Goal: Task Accomplishment & Management: Complete application form

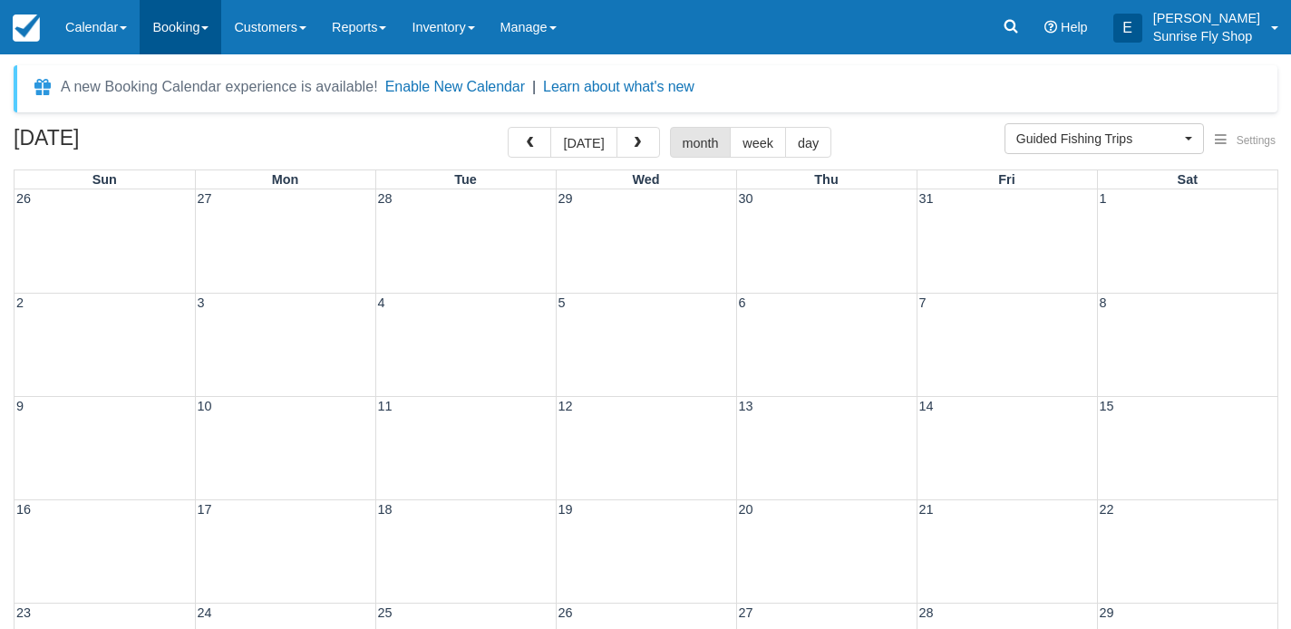
click at [172, 40] on link "Booking" at bounding box center [181, 27] width 82 height 54
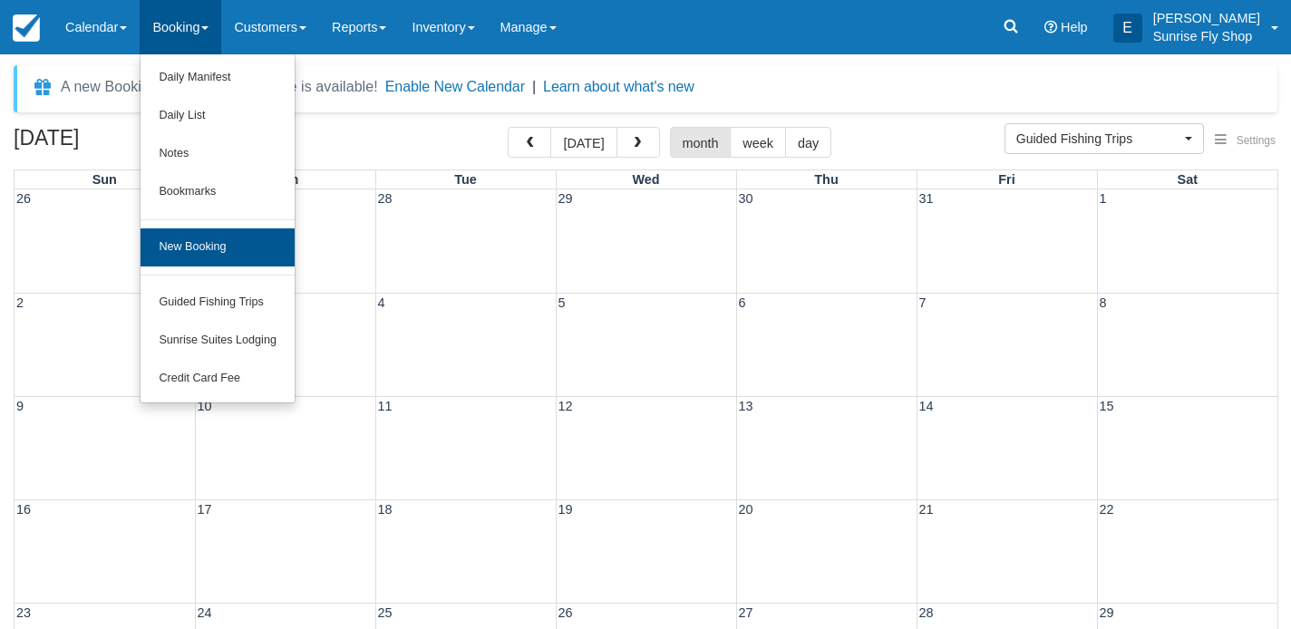
click at [168, 254] on link "New Booking" at bounding box center [218, 247] width 154 height 38
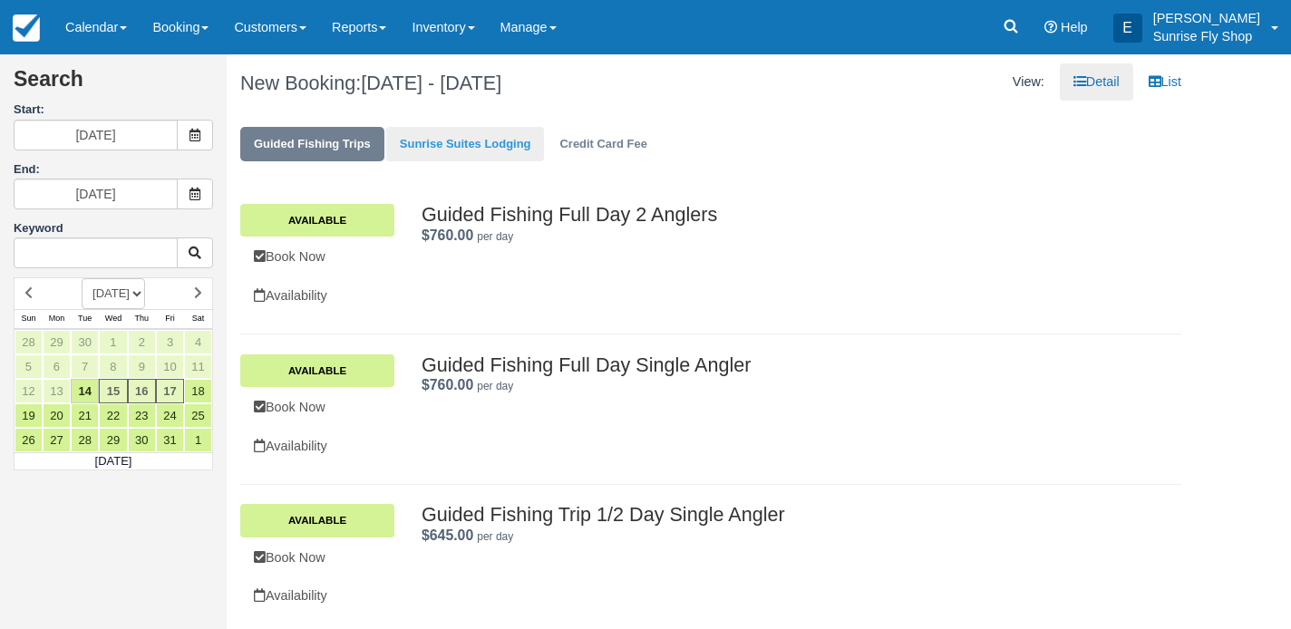
click at [470, 145] on link "Sunrise Suites Lodging" at bounding box center [465, 144] width 159 height 35
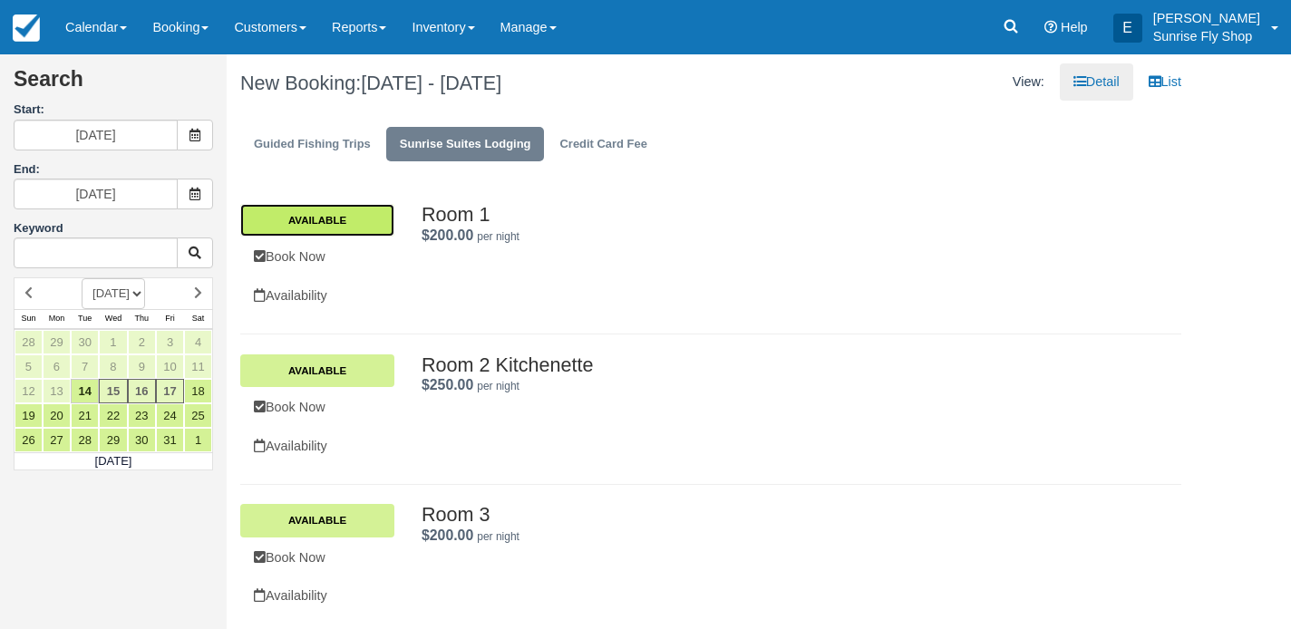
click at [354, 223] on link "Available" at bounding box center [317, 220] width 154 height 33
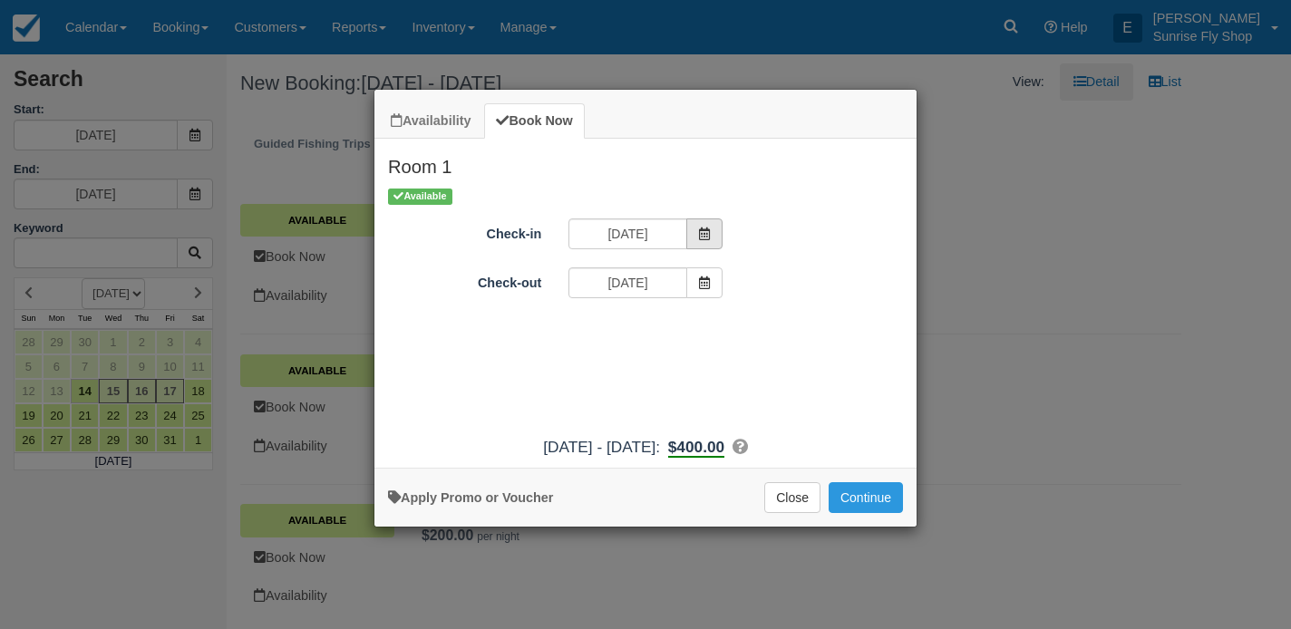
click at [708, 228] on icon "Item Modal" at bounding box center [704, 234] width 13 height 13
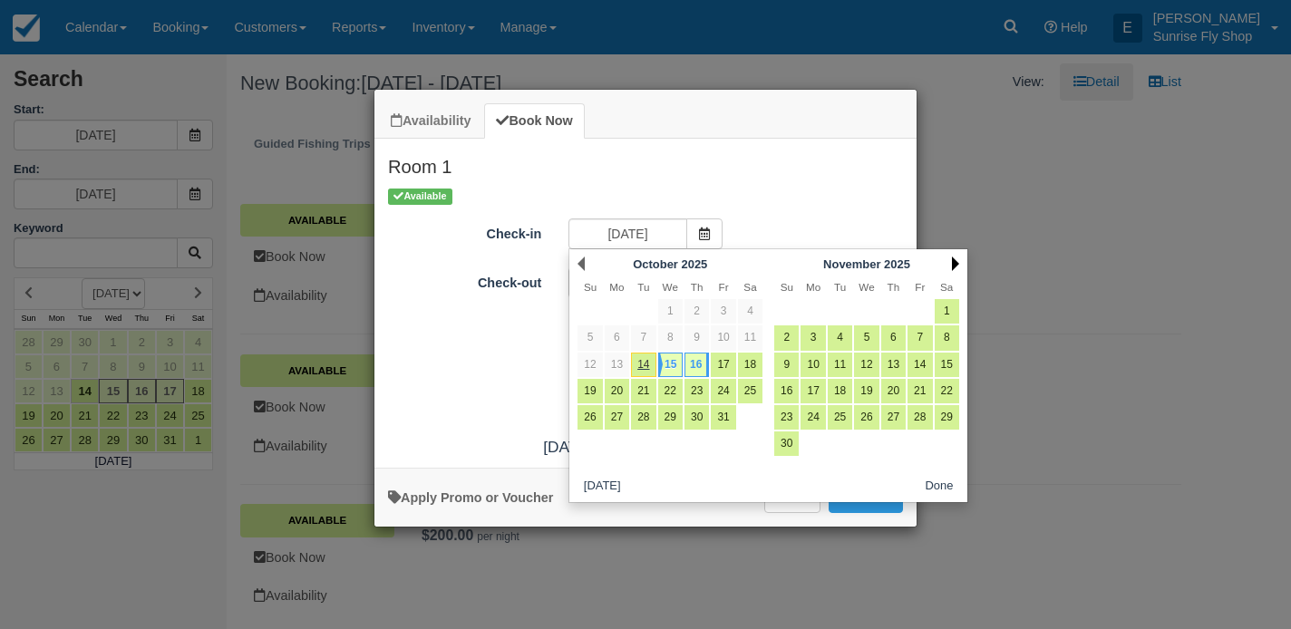
click at [952, 261] on link "Next" at bounding box center [955, 264] width 7 height 15
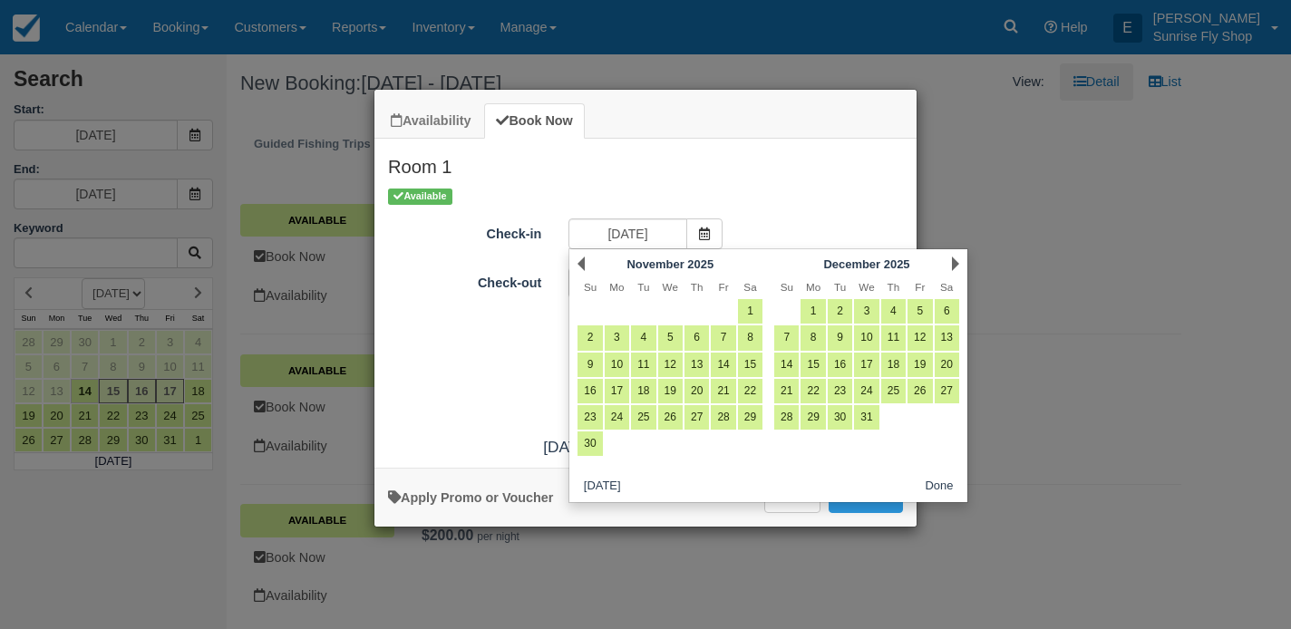
click at [952, 261] on link "Next" at bounding box center [955, 264] width 7 height 15
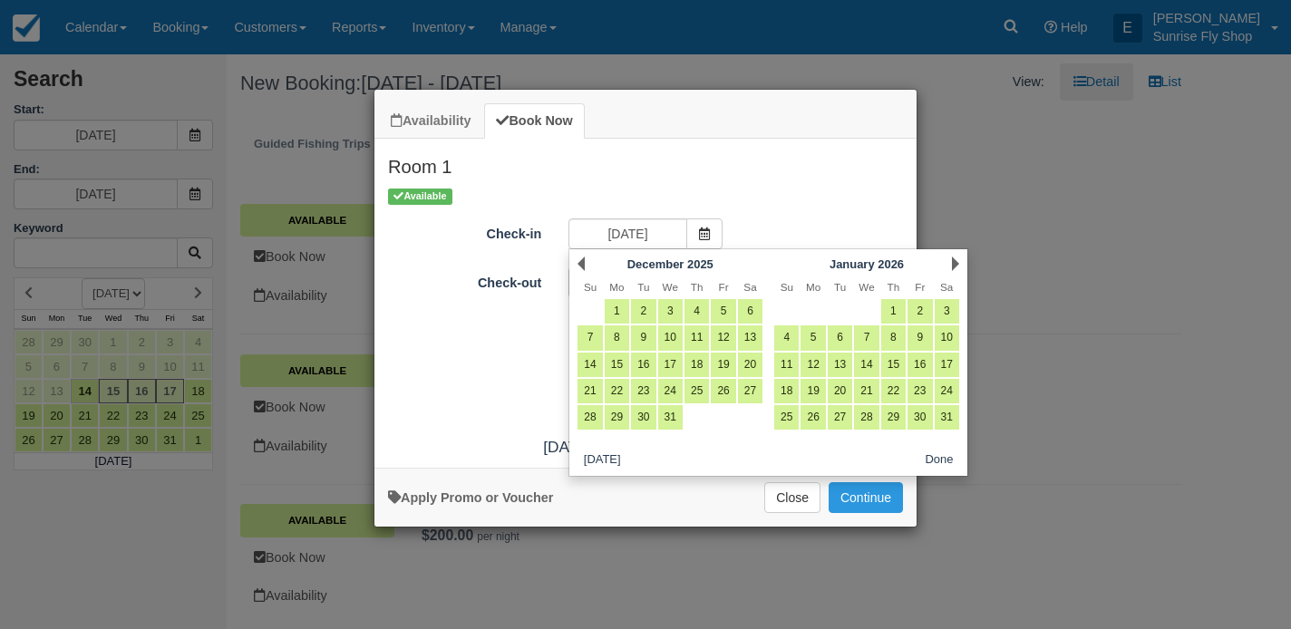
click at [952, 261] on link "Next" at bounding box center [955, 264] width 7 height 15
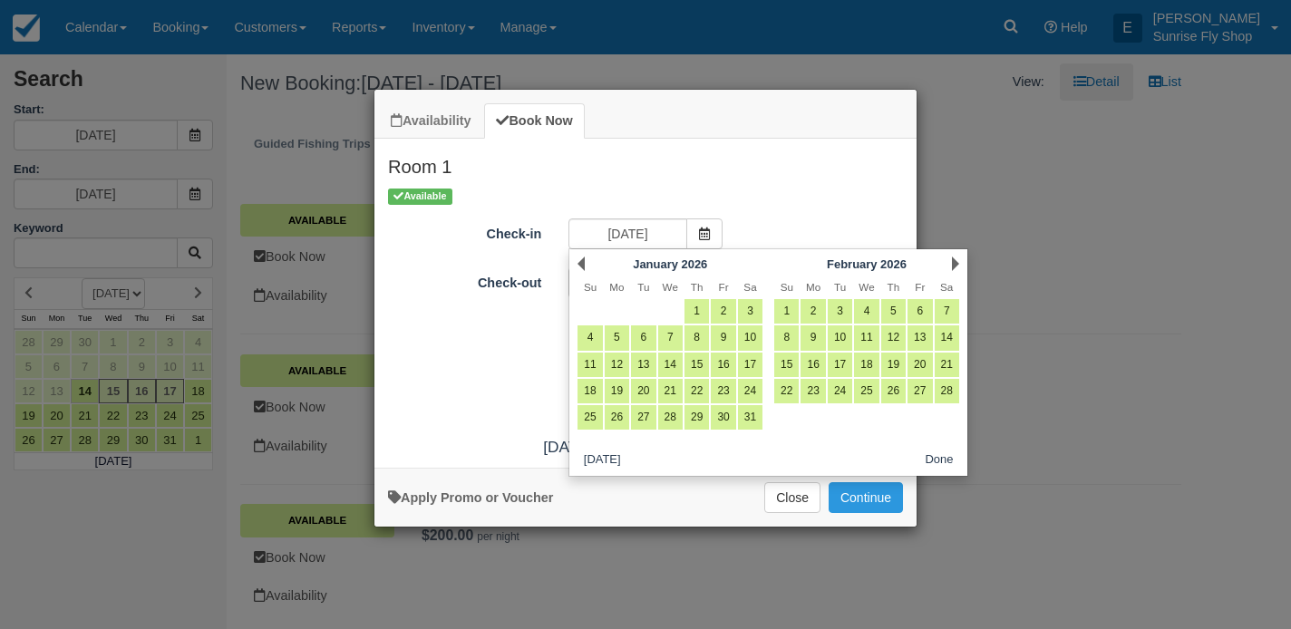
click at [952, 261] on link "Next" at bounding box center [955, 264] width 7 height 15
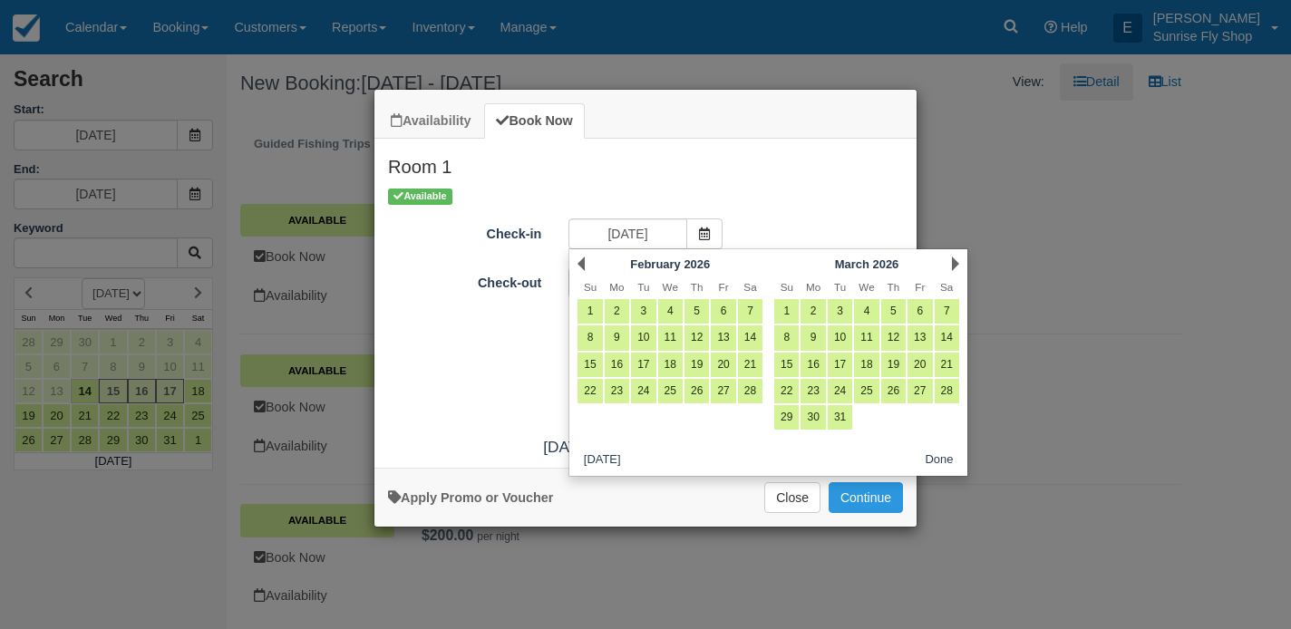
click at [952, 261] on link "Next" at bounding box center [955, 264] width 7 height 15
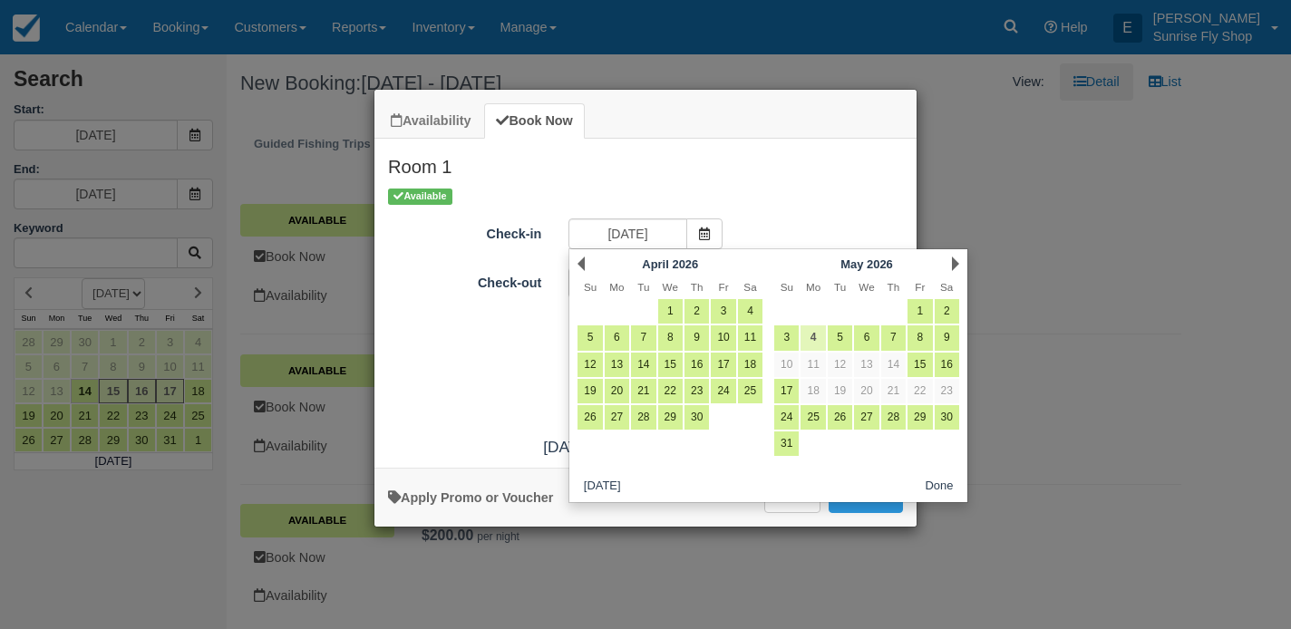
click at [813, 341] on link "4" at bounding box center [813, 337] width 24 height 24
type input "05/04/26"
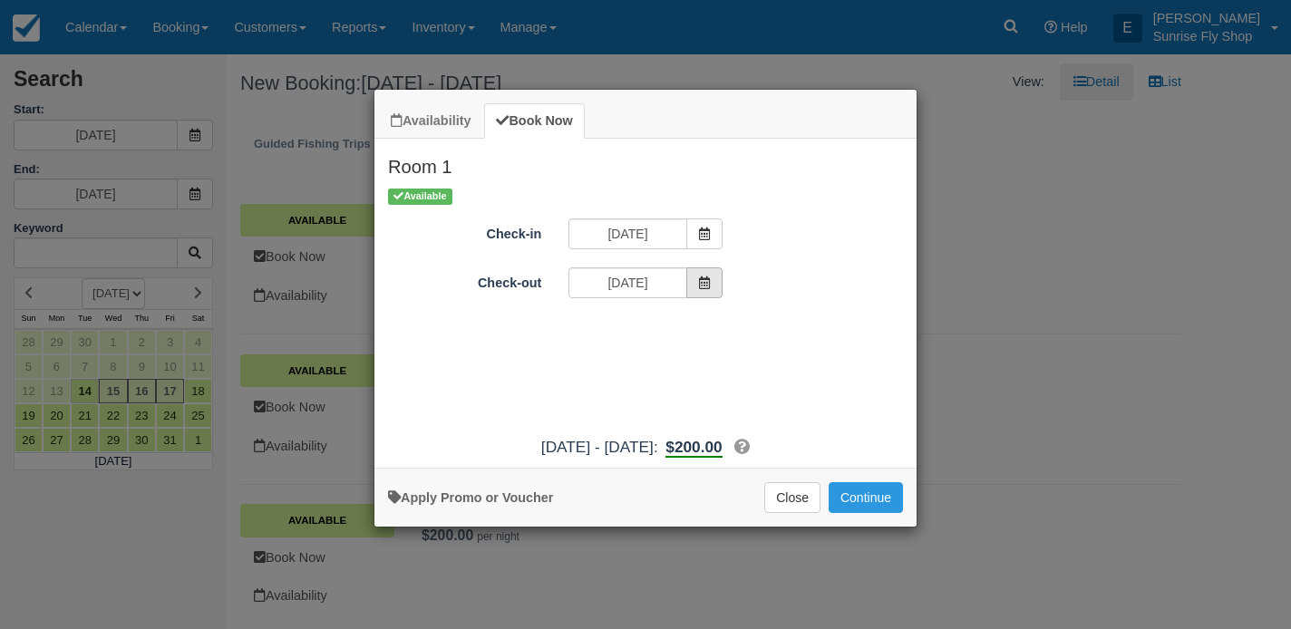
click at [699, 284] on icon "Item Modal" at bounding box center [704, 283] width 13 height 13
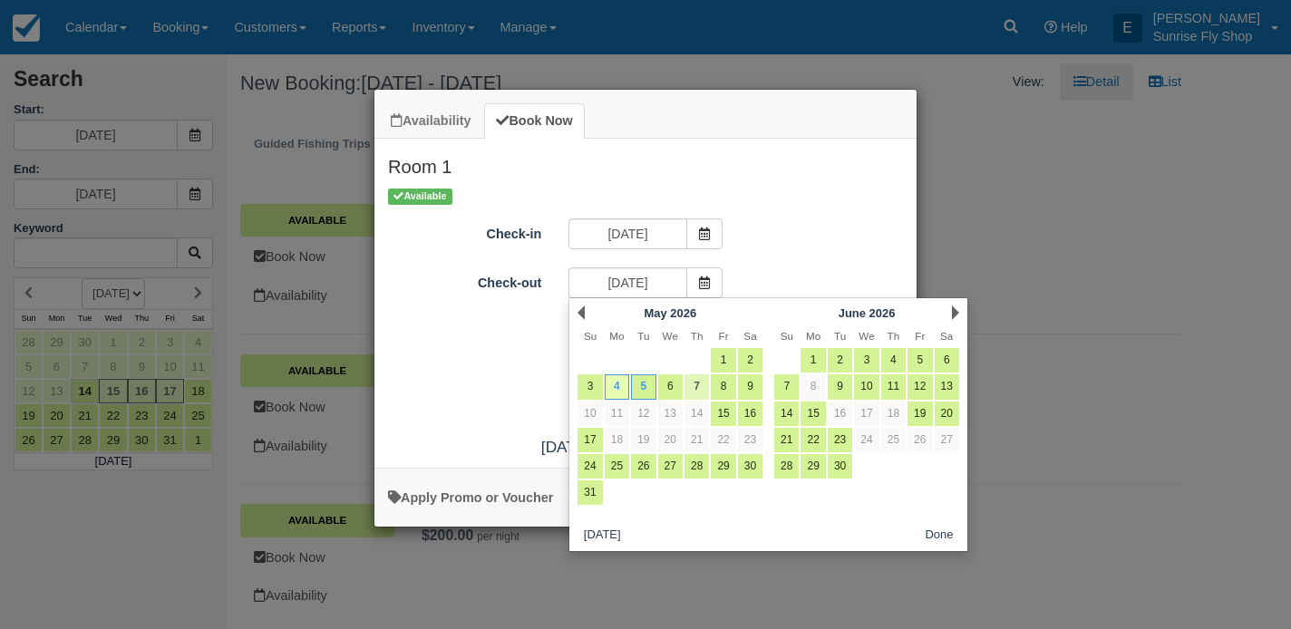
click at [696, 386] on link "7" at bounding box center [697, 386] width 24 height 24
type input "05/07/26"
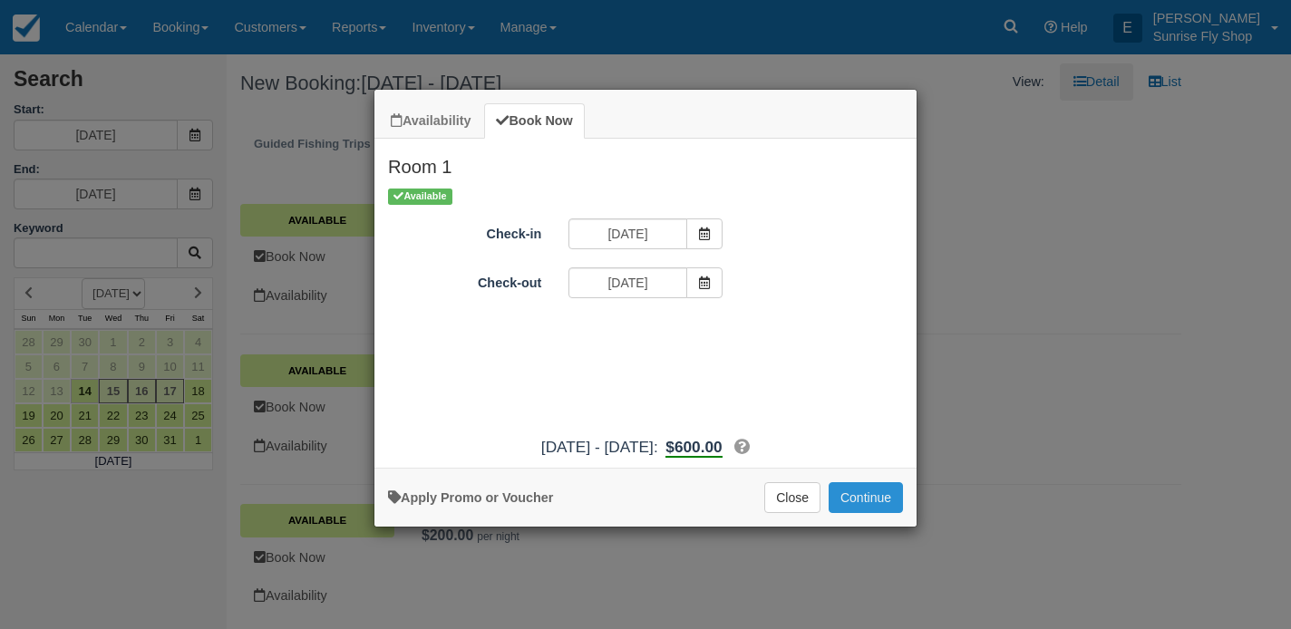
click at [857, 506] on button "Continue" at bounding box center [866, 497] width 74 height 31
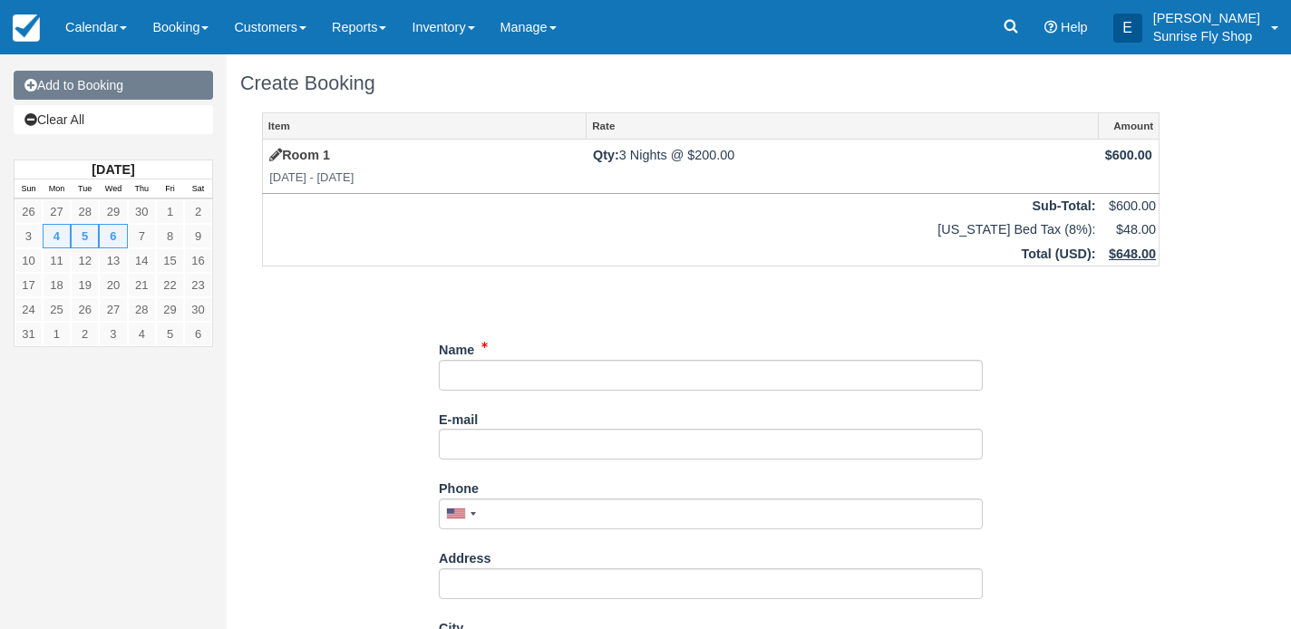
click at [137, 91] on link "Add to Booking" at bounding box center [113, 85] width 199 height 29
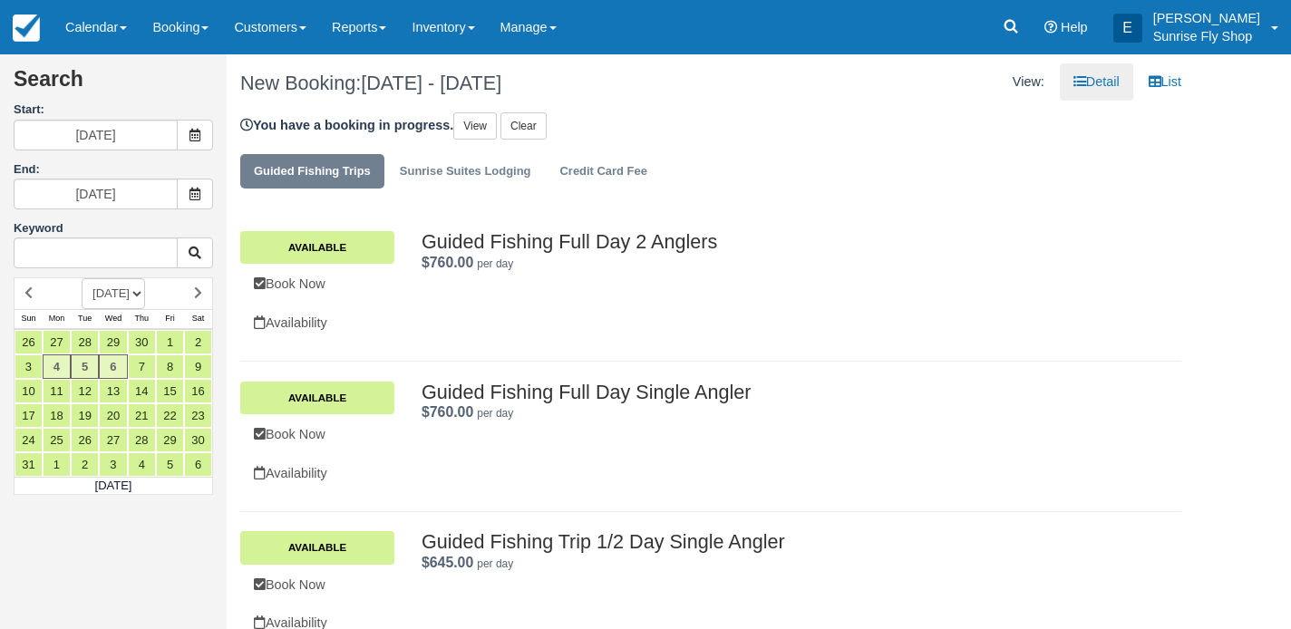
click at [461, 188] on ul "Guided Fishing Trips Sunrise Suites Lodging Credit Card Fee" at bounding box center [710, 176] width 941 height 54
click at [462, 170] on link "Sunrise Suites Lodging" at bounding box center [465, 171] width 159 height 35
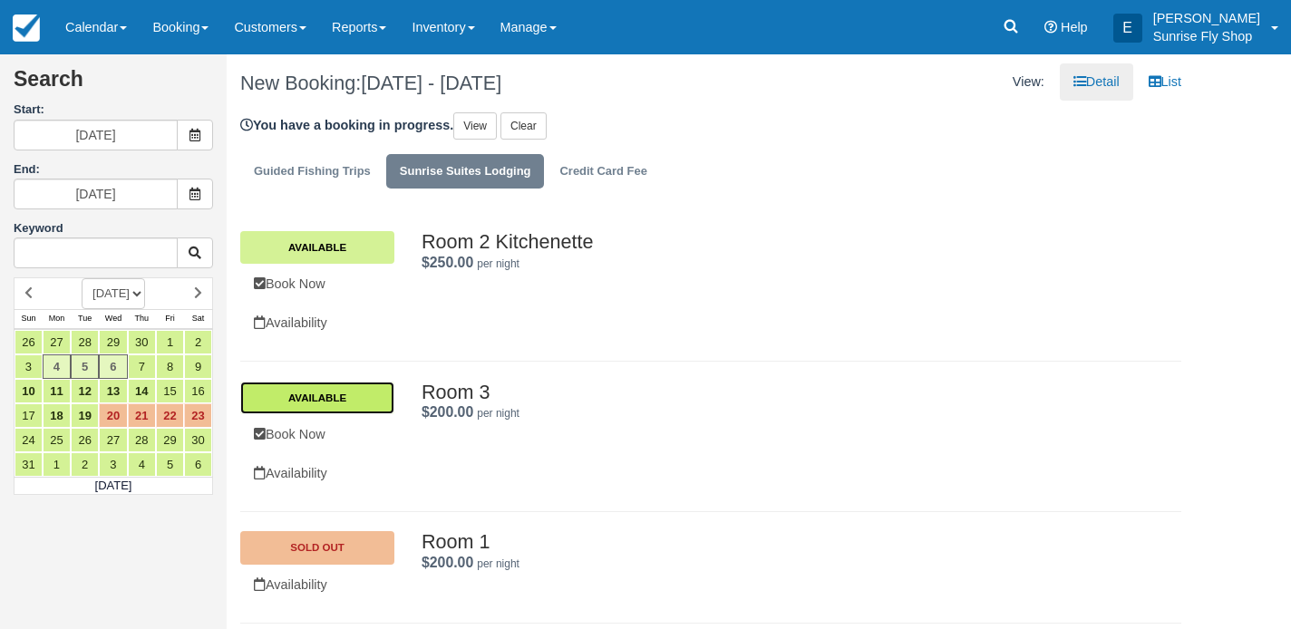
click at [325, 402] on link "Available" at bounding box center [317, 398] width 154 height 33
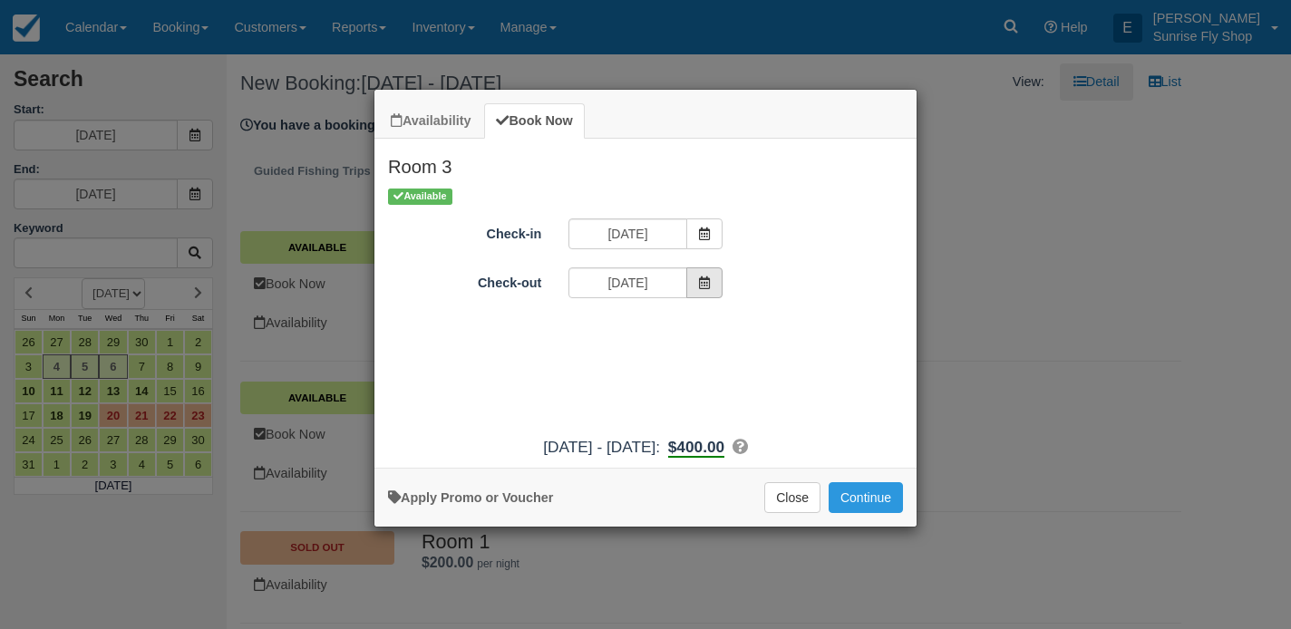
click at [706, 293] on span "Item Modal" at bounding box center [704, 282] width 36 height 31
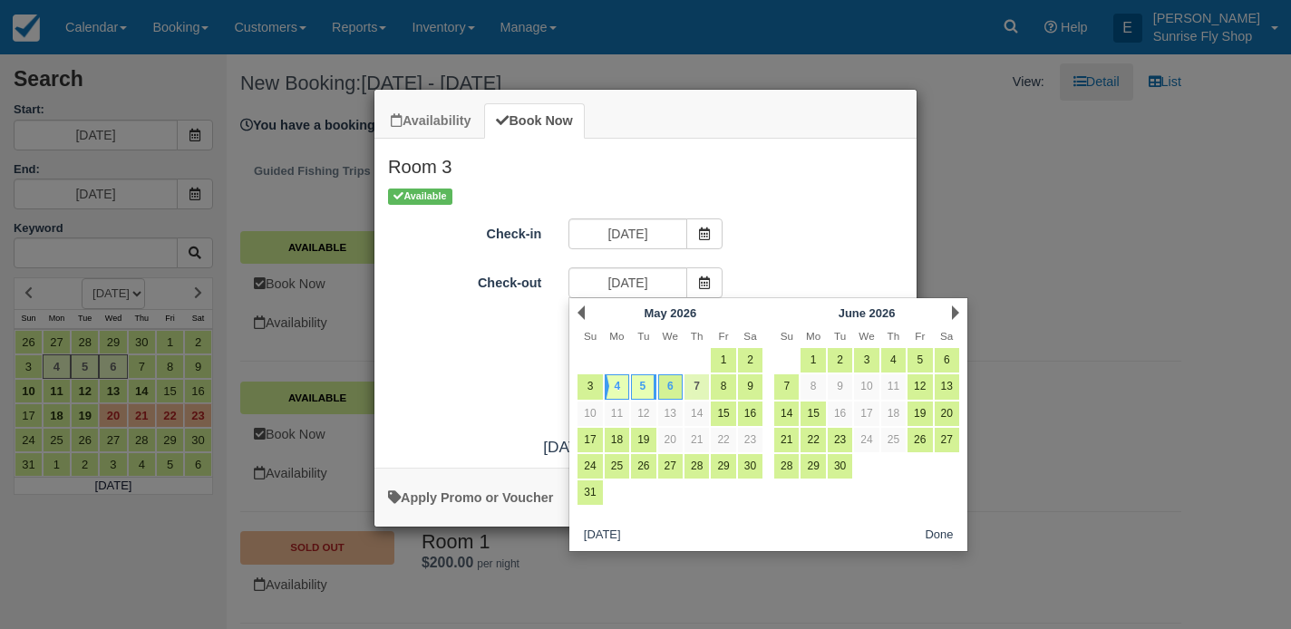
click at [693, 387] on link "7" at bounding box center [697, 386] width 24 height 24
type input "05/07/26"
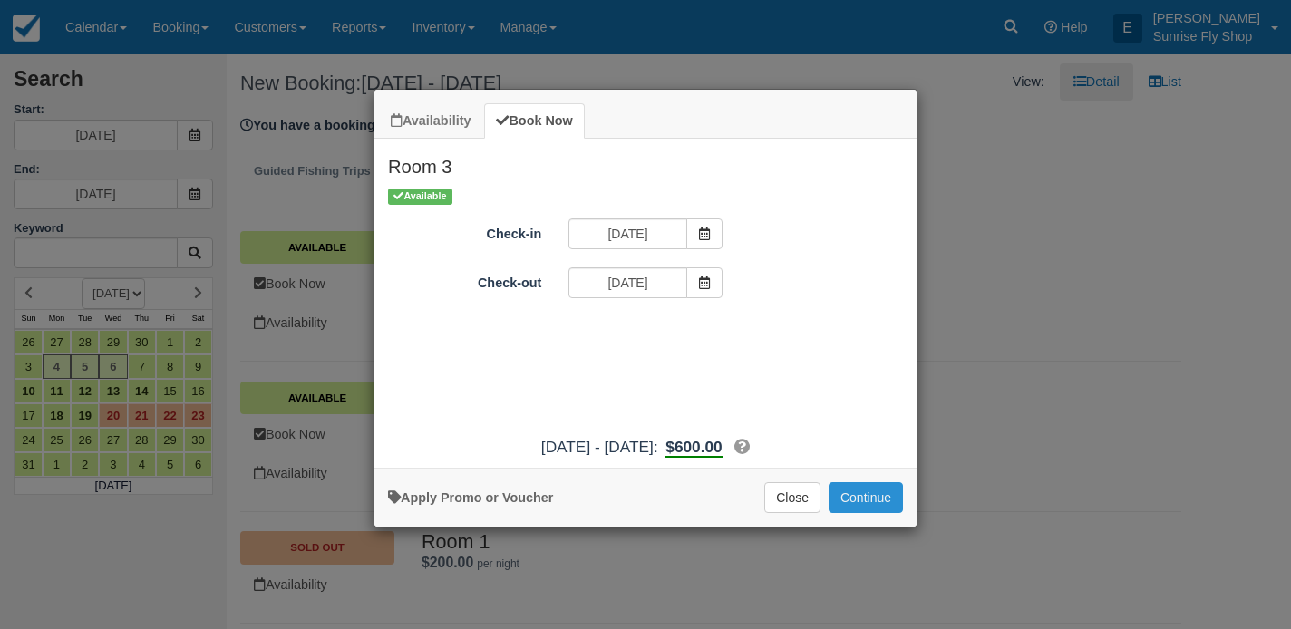
click at [864, 504] on button "Continue" at bounding box center [866, 497] width 74 height 31
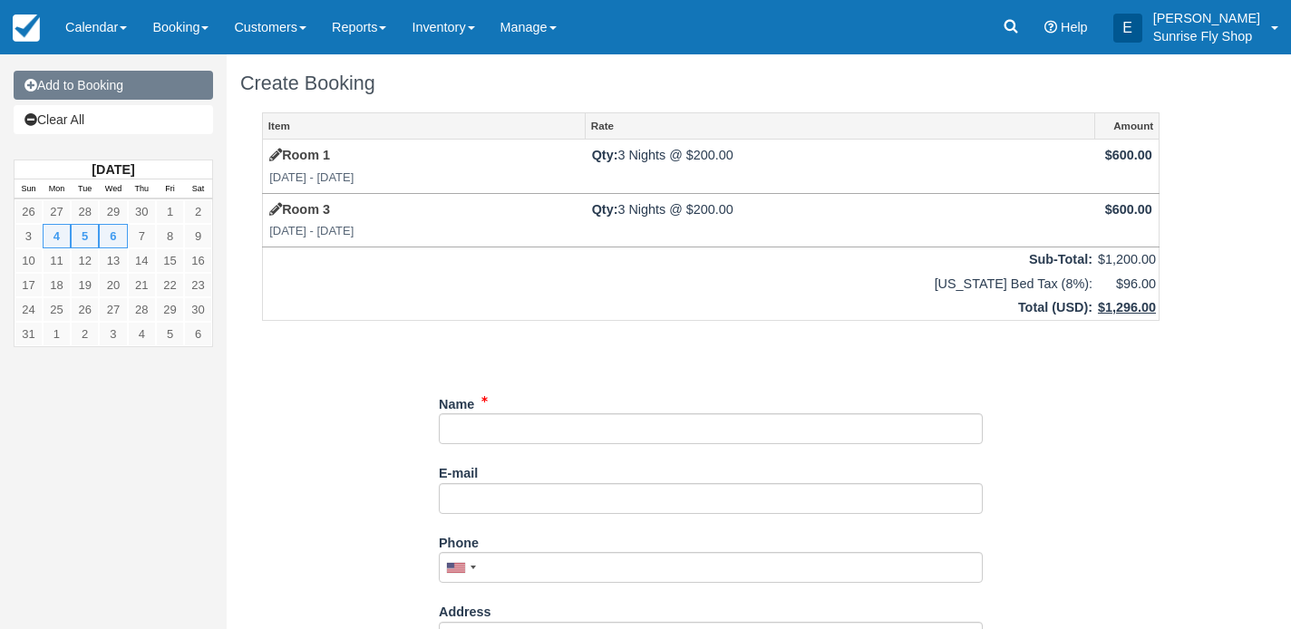
click at [143, 92] on link "Add to Booking" at bounding box center [113, 85] width 199 height 29
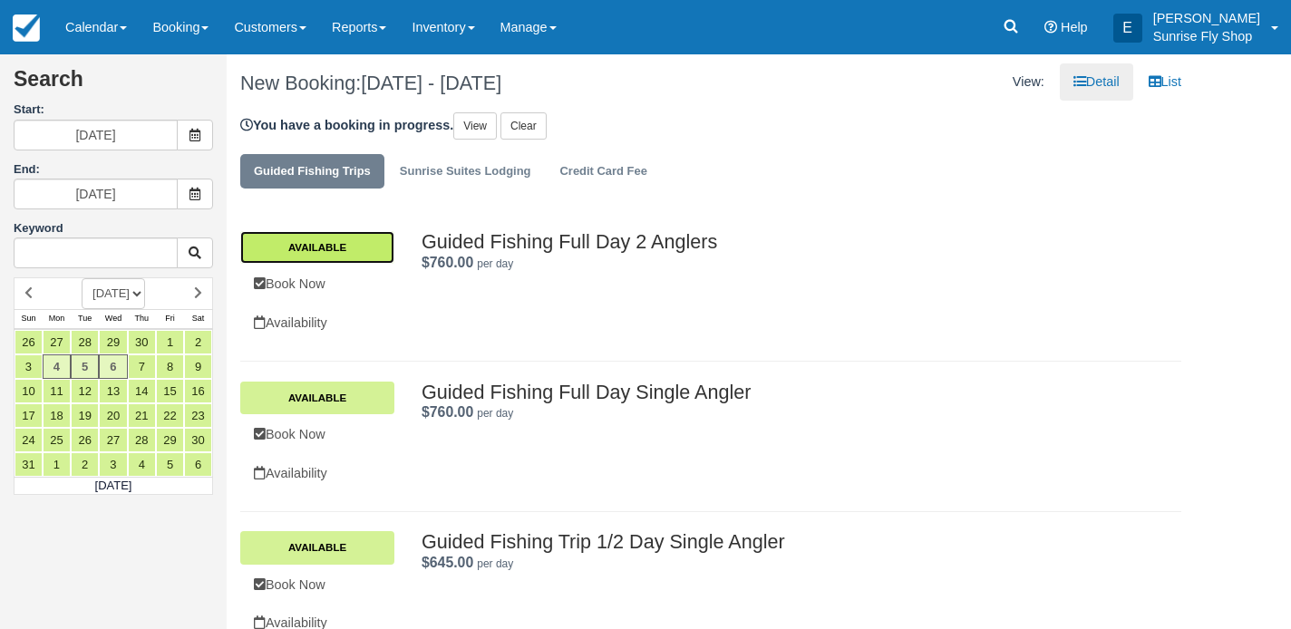
click at [318, 249] on link "Available" at bounding box center [317, 247] width 154 height 33
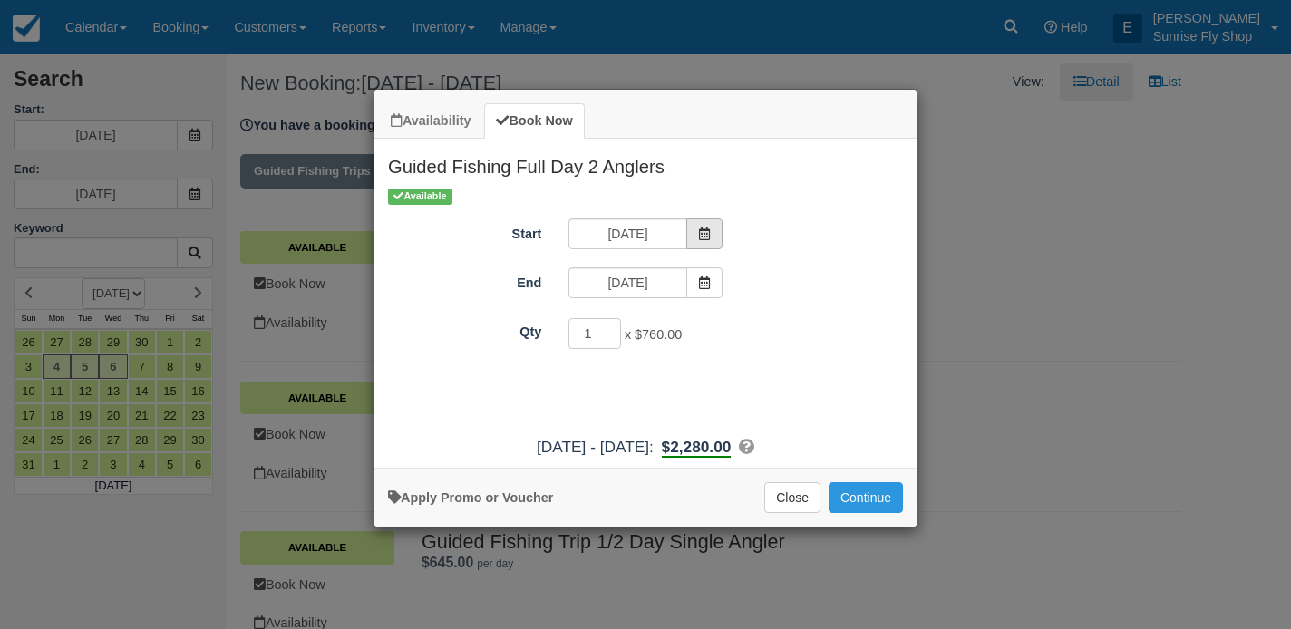
click at [698, 232] on icon "Item Modal" at bounding box center [704, 234] width 13 height 13
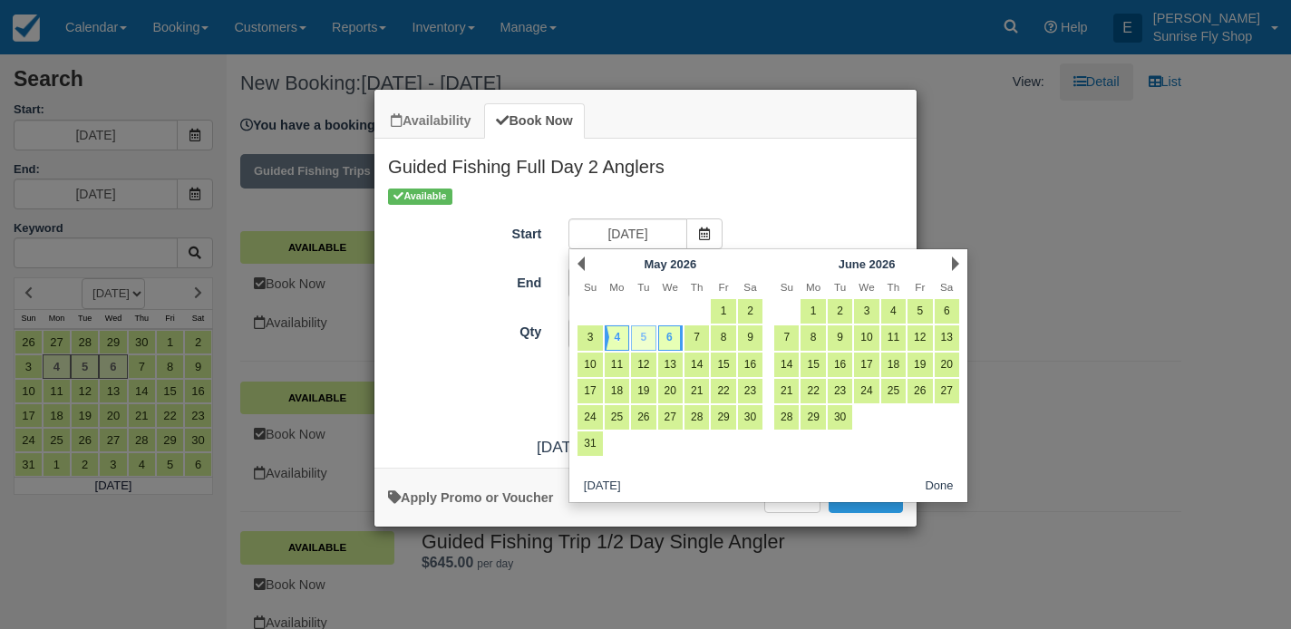
click at [636, 338] on link "5" at bounding box center [643, 337] width 24 height 24
type input "[DATE]"
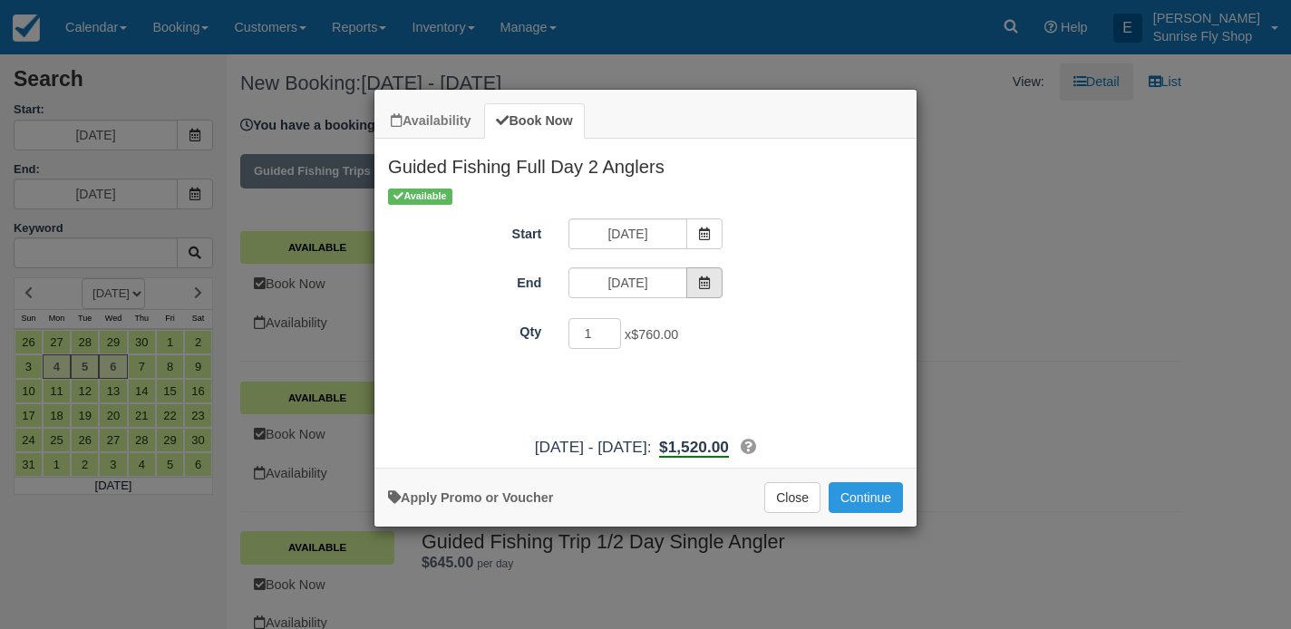
click at [694, 284] on span "Item Modal" at bounding box center [704, 282] width 36 height 31
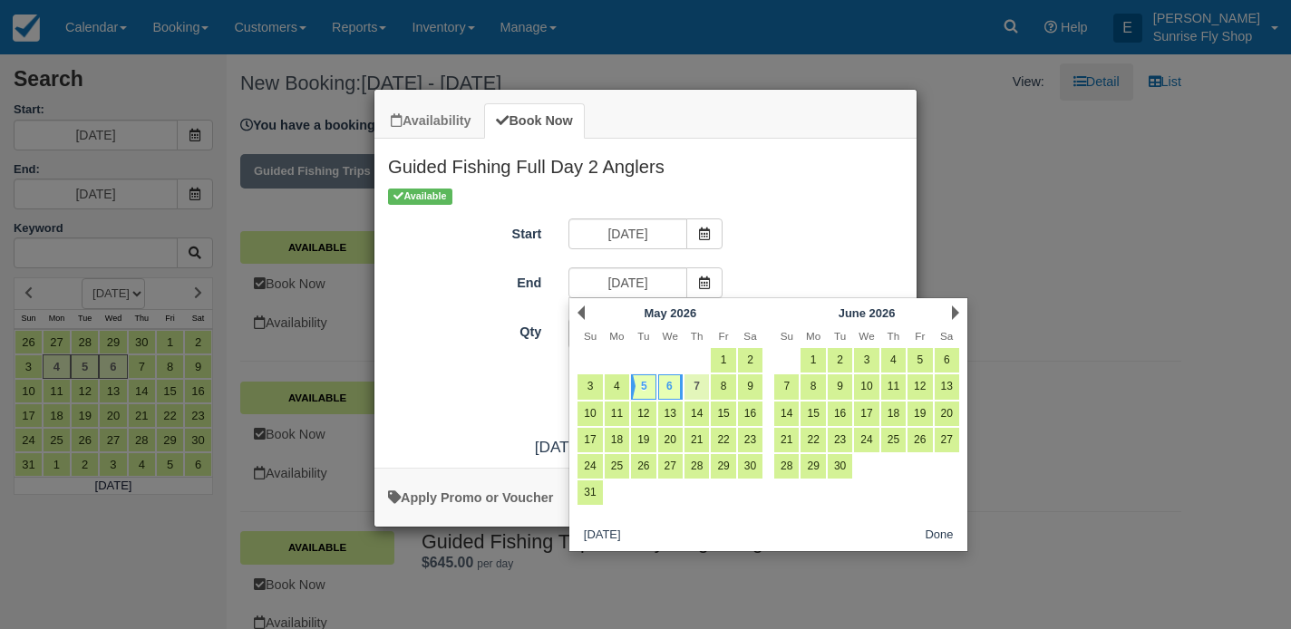
click at [691, 385] on link "7" at bounding box center [697, 386] width 24 height 24
type input "[DATE]"
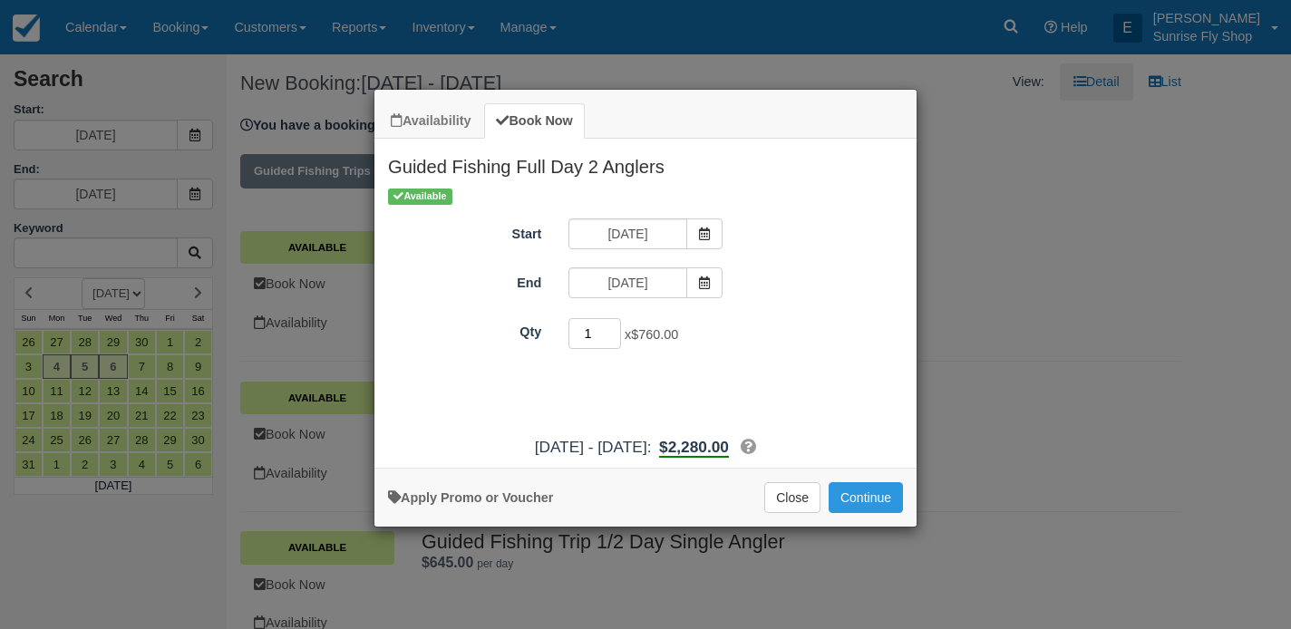
type input "2"
click at [614, 329] on input "2" at bounding box center [594, 333] width 53 height 31
click at [869, 509] on button "Continue" at bounding box center [866, 497] width 74 height 31
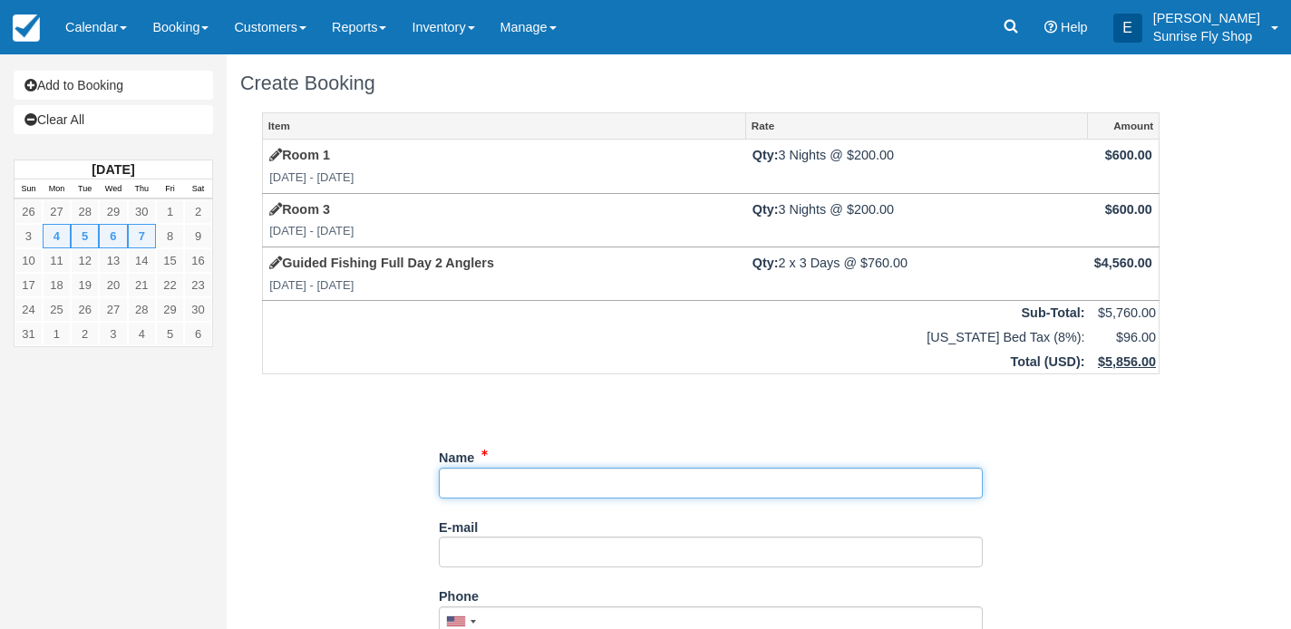
click at [500, 480] on input "Name" at bounding box center [711, 483] width 544 height 31
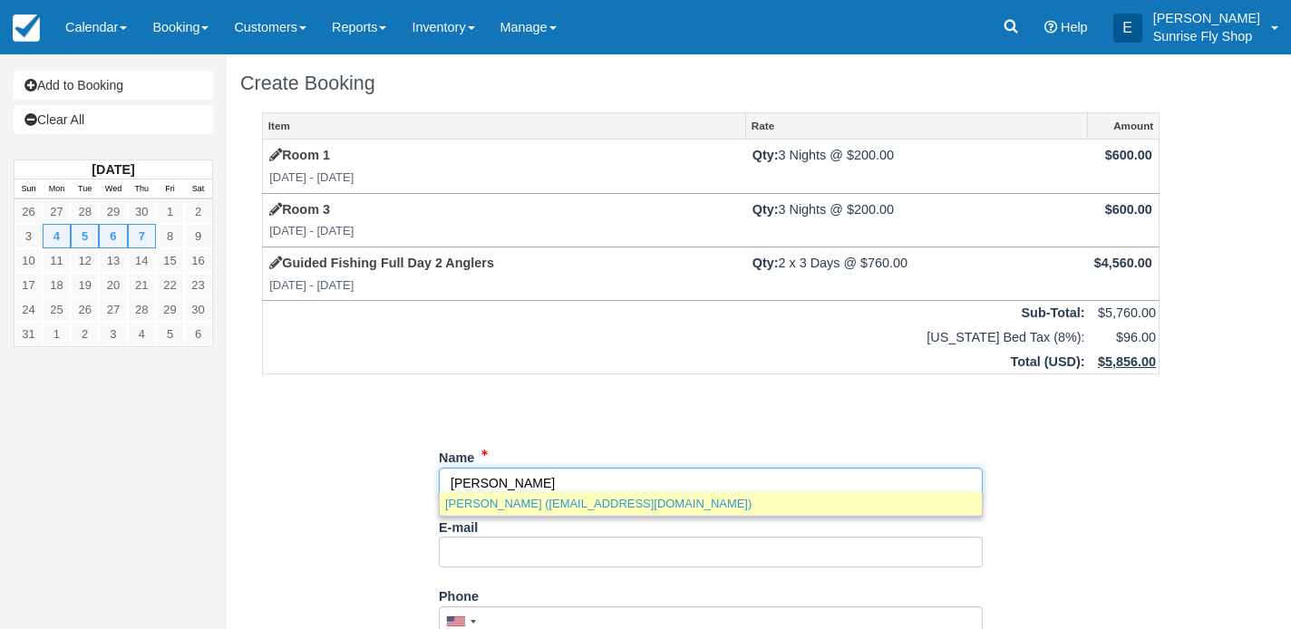
click at [482, 501] on link "[PERSON_NAME] ([EMAIL_ADDRESS][DOMAIN_NAME])" at bounding box center [711, 503] width 542 height 23
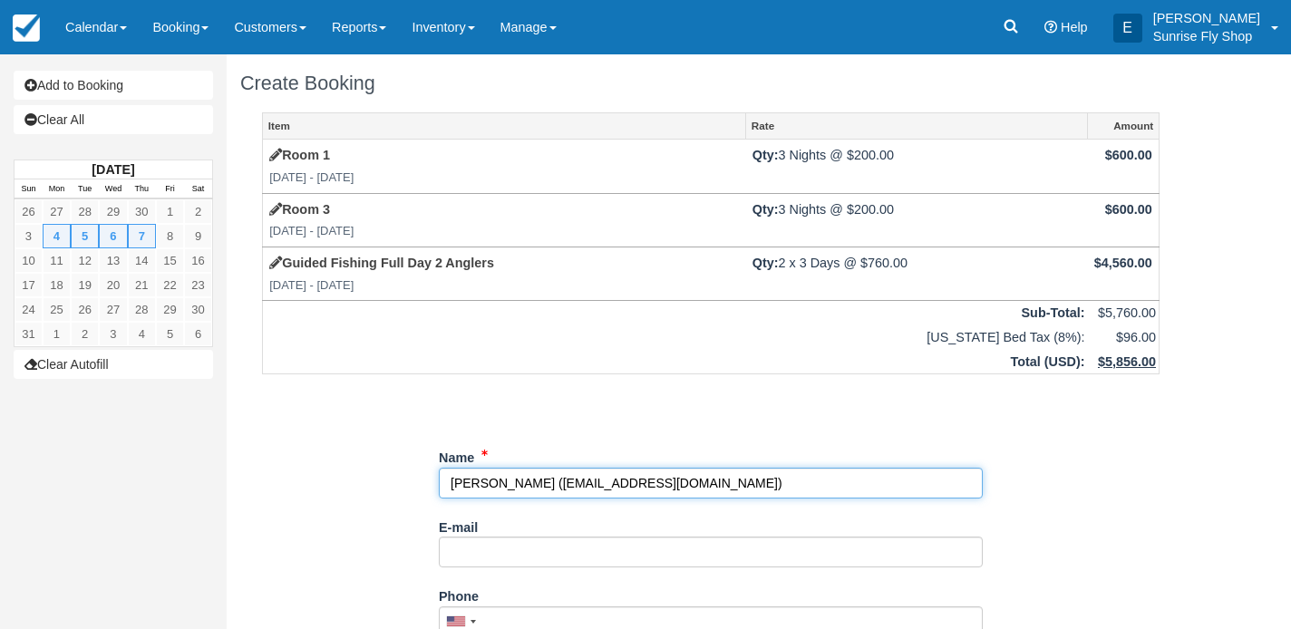
type input "[PERSON_NAME]"
type input "[EMAIL_ADDRESS][DOMAIN_NAME]"
type input "[PHONE_NUMBER]"
type input "[STREET_ADDRESS][US_STATE]"
type input "[GEOGRAPHIC_DATA]"
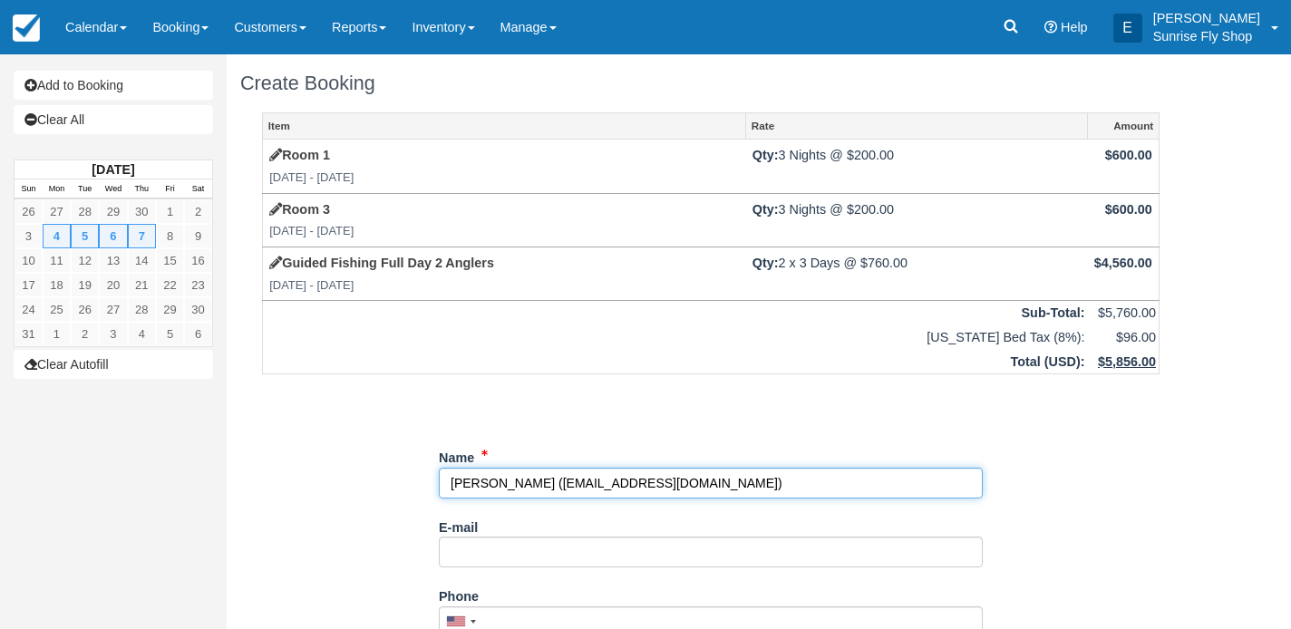
select select "WA"
type input "98199"
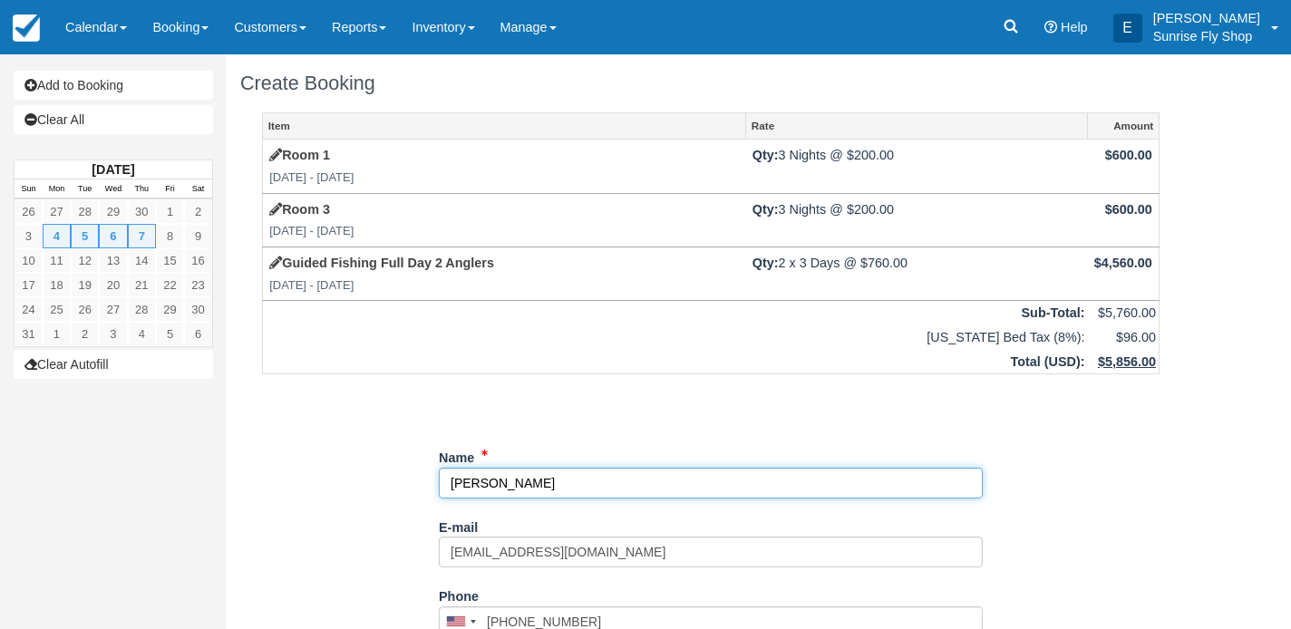
select select "WA"
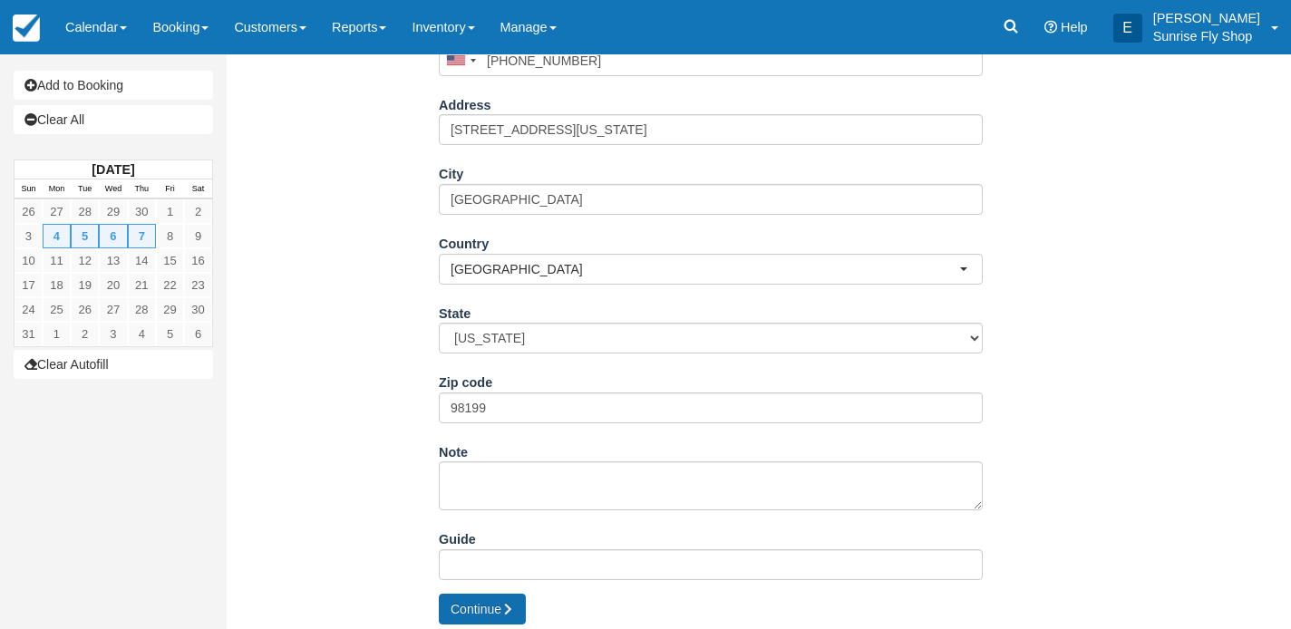
scroll to position [559, 0]
click at [466, 600] on button "Continue" at bounding box center [482, 611] width 87 height 31
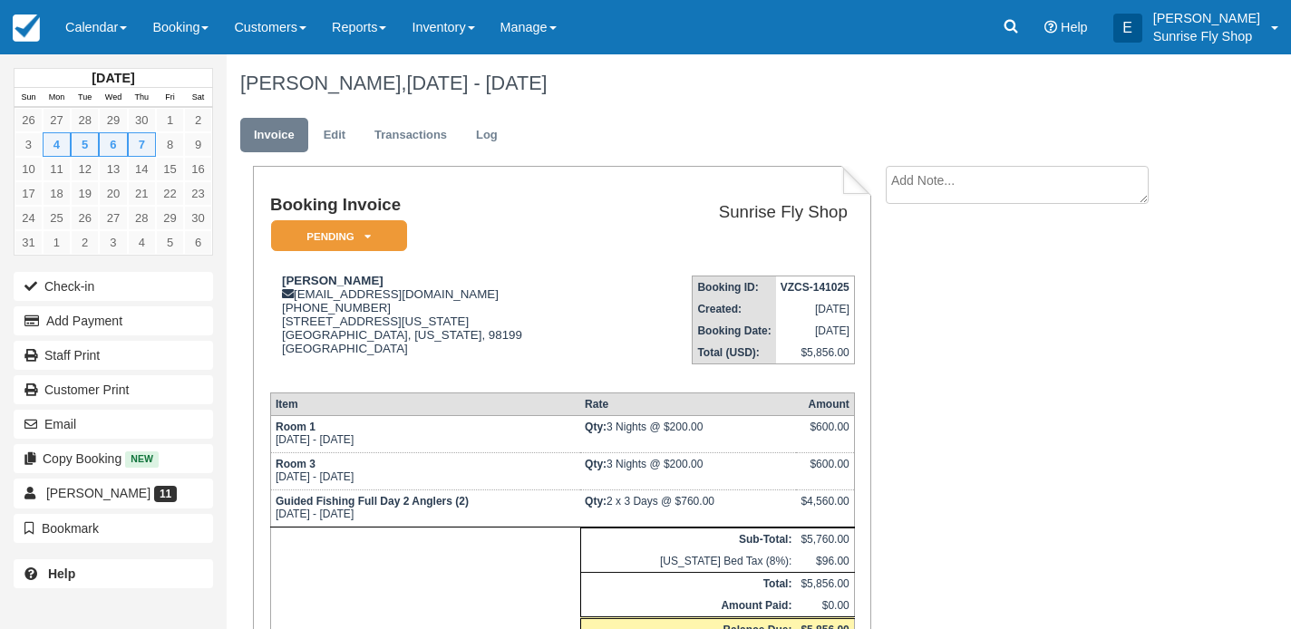
click at [920, 187] on textarea at bounding box center [1017, 185] width 263 height 38
type textarea "Andy request"
click at [915, 295] on button "Create" at bounding box center [927, 288] width 82 height 31
click at [342, 136] on link "Edit" at bounding box center [334, 135] width 49 height 35
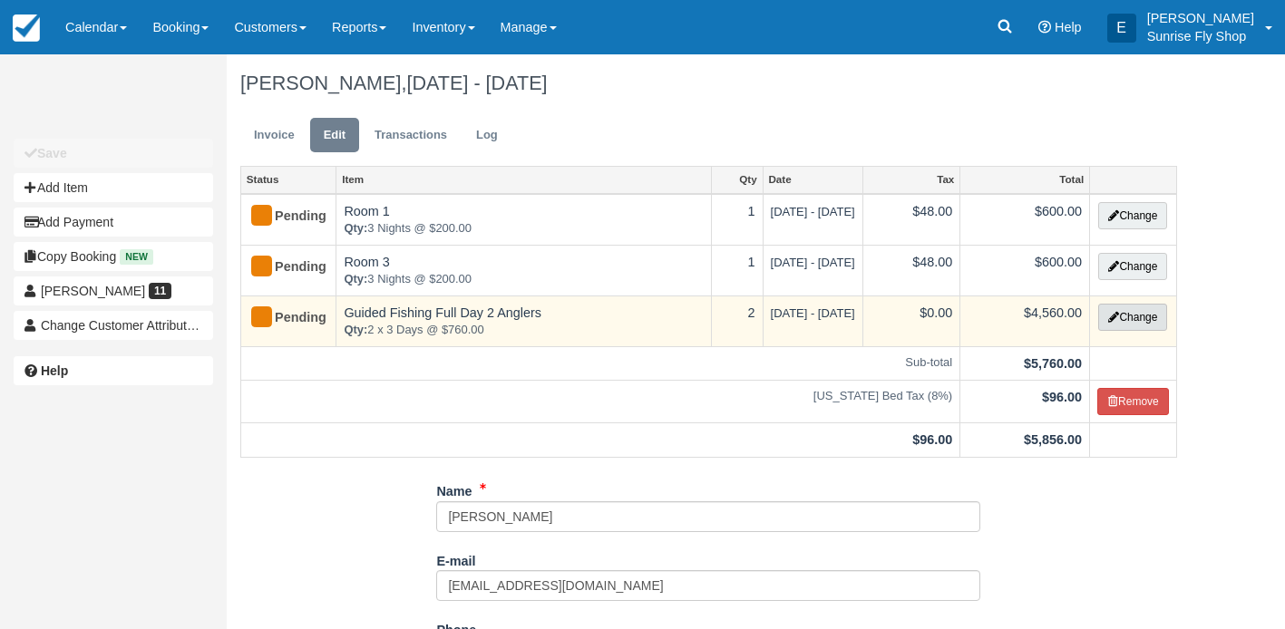
click at [1122, 321] on button "Change" at bounding box center [1132, 317] width 69 height 27
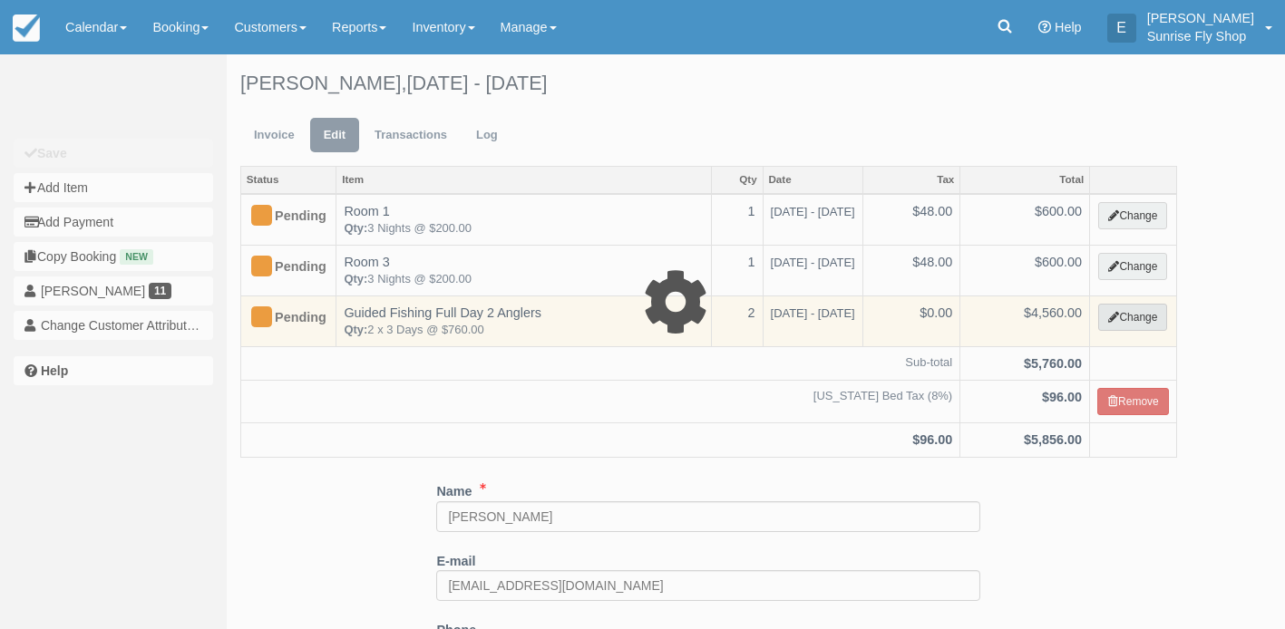
type input "4560.00"
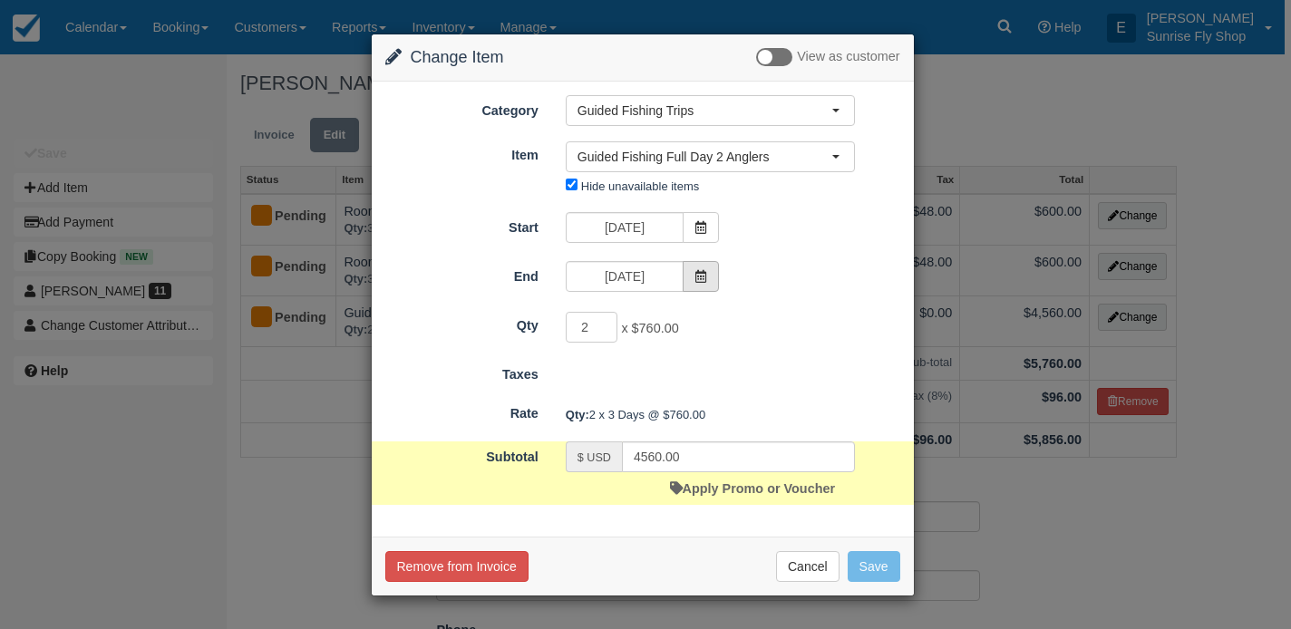
click at [705, 275] on icon at bounding box center [700, 276] width 13 height 13
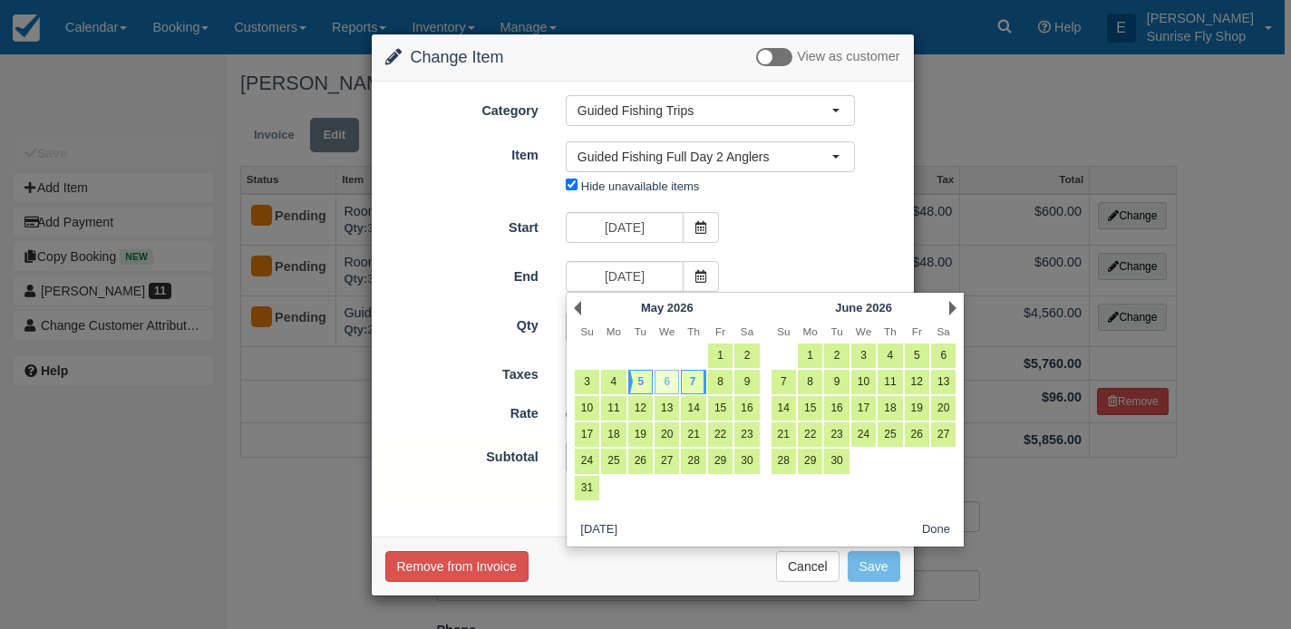
click at [667, 383] on link "6" at bounding box center [667, 382] width 24 height 24
type input "05/06/26"
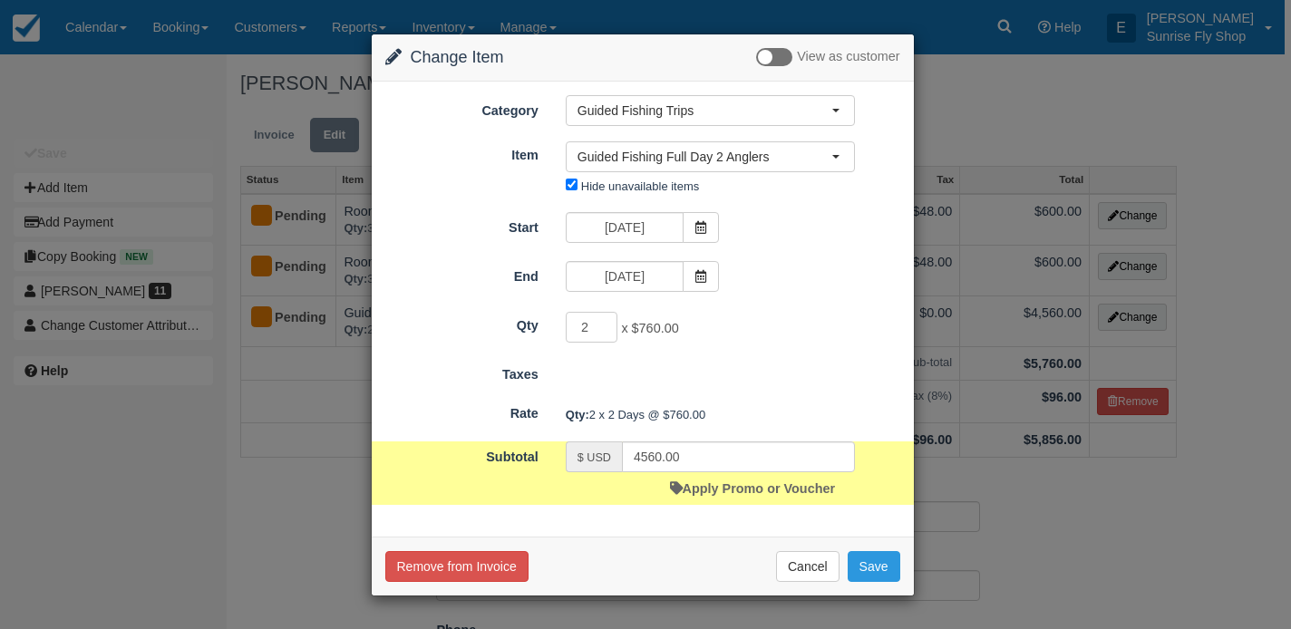
type input "3040.00"
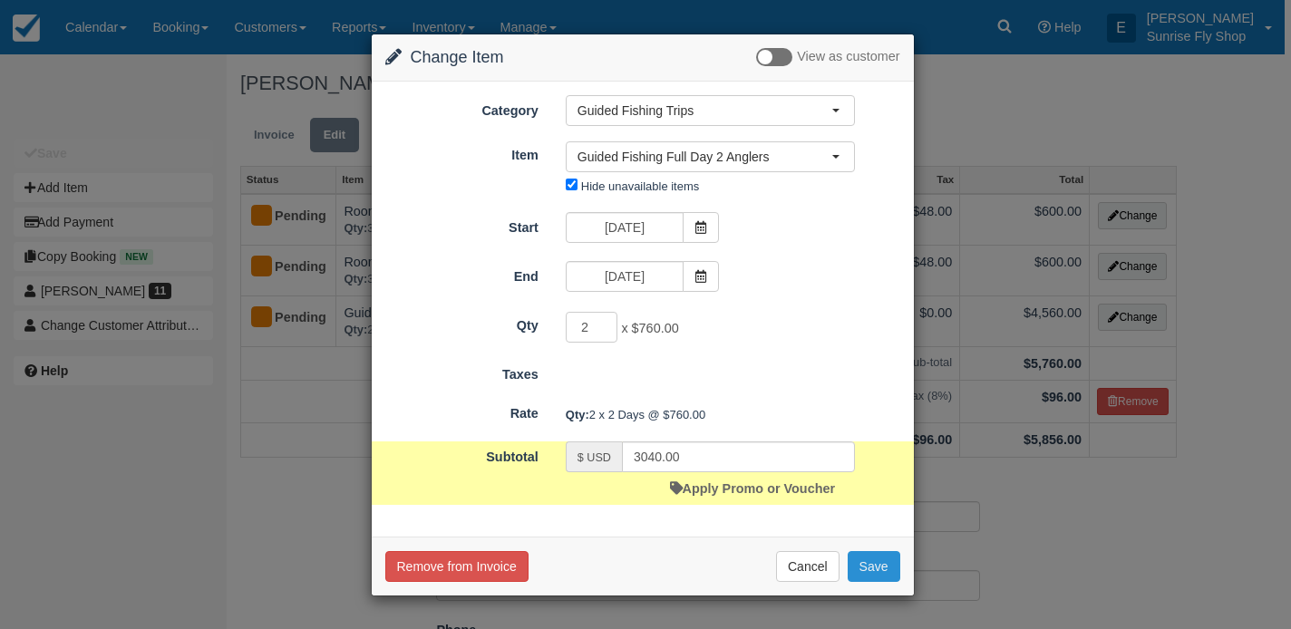
click at [870, 562] on button "Save" at bounding box center [874, 566] width 53 height 31
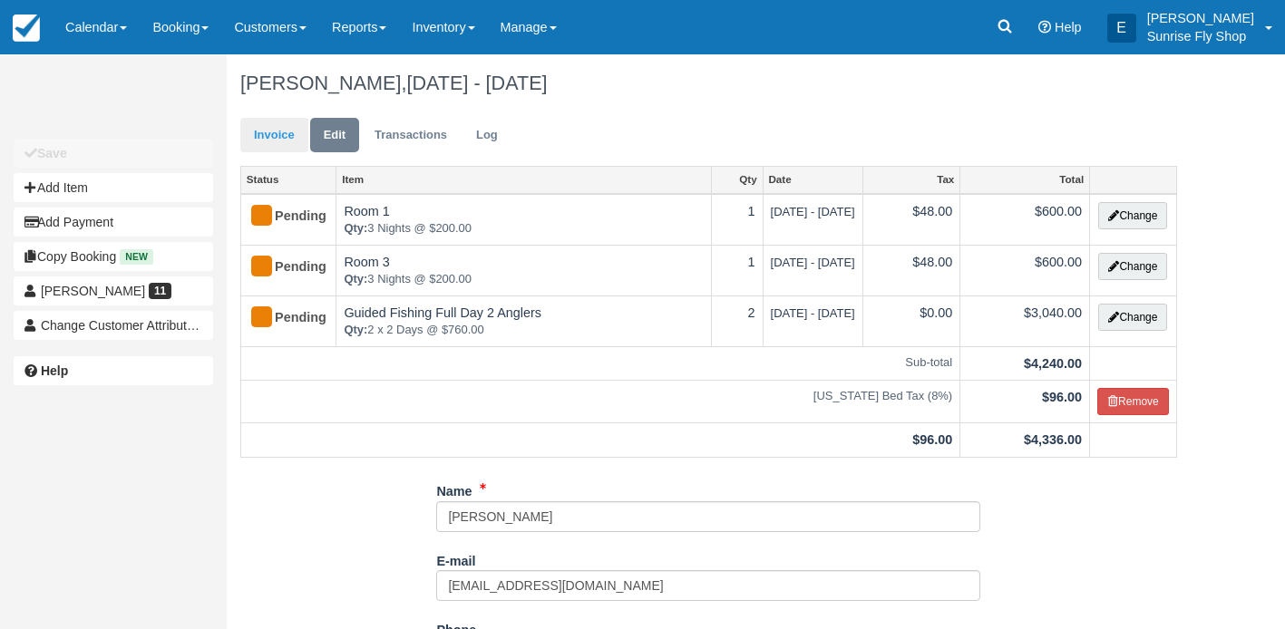
click at [272, 137] on link "Invoice" at bounding box center [274, 135] width 68 height 35
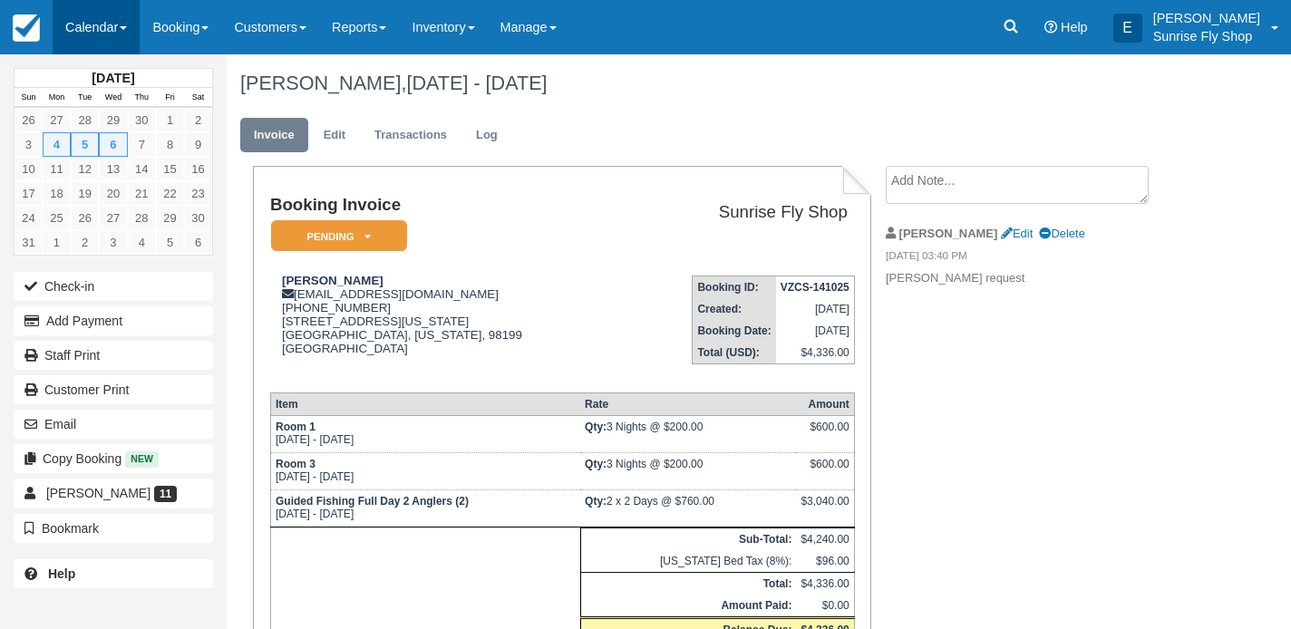
click at [83, 34] on link "Calendar" at bounding box center [96, 27] width 87 height 54
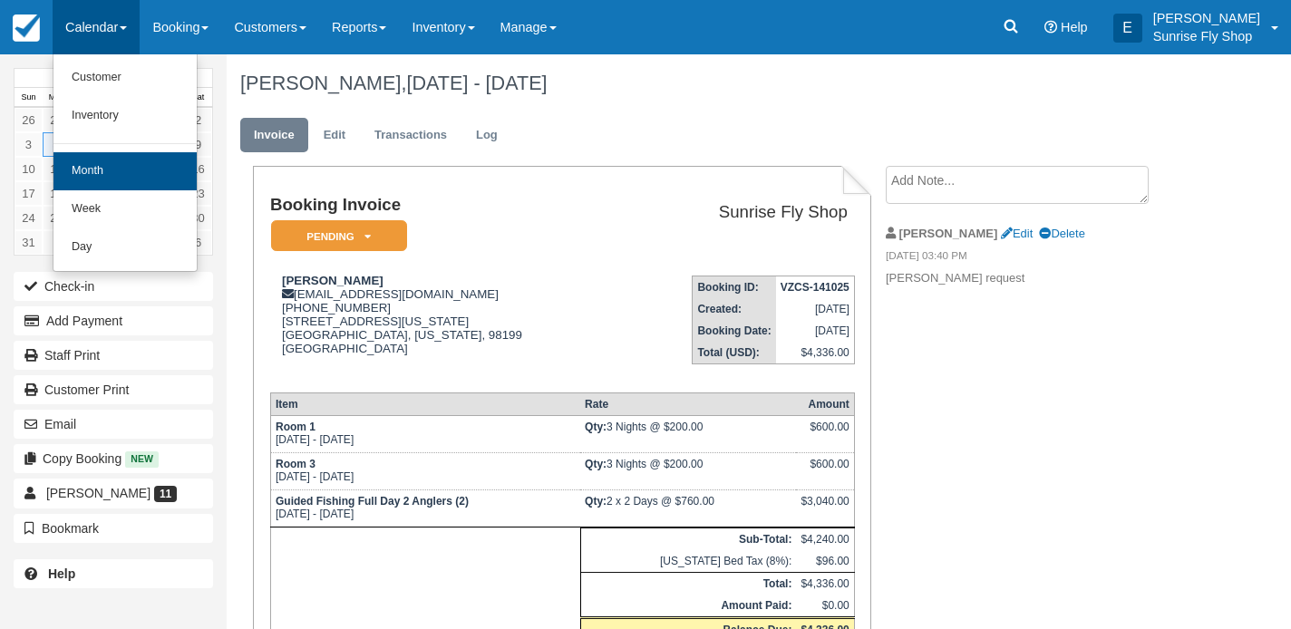
click at [83, 167] on link "Month" at bounding box center [124, 171] width 143 height 38
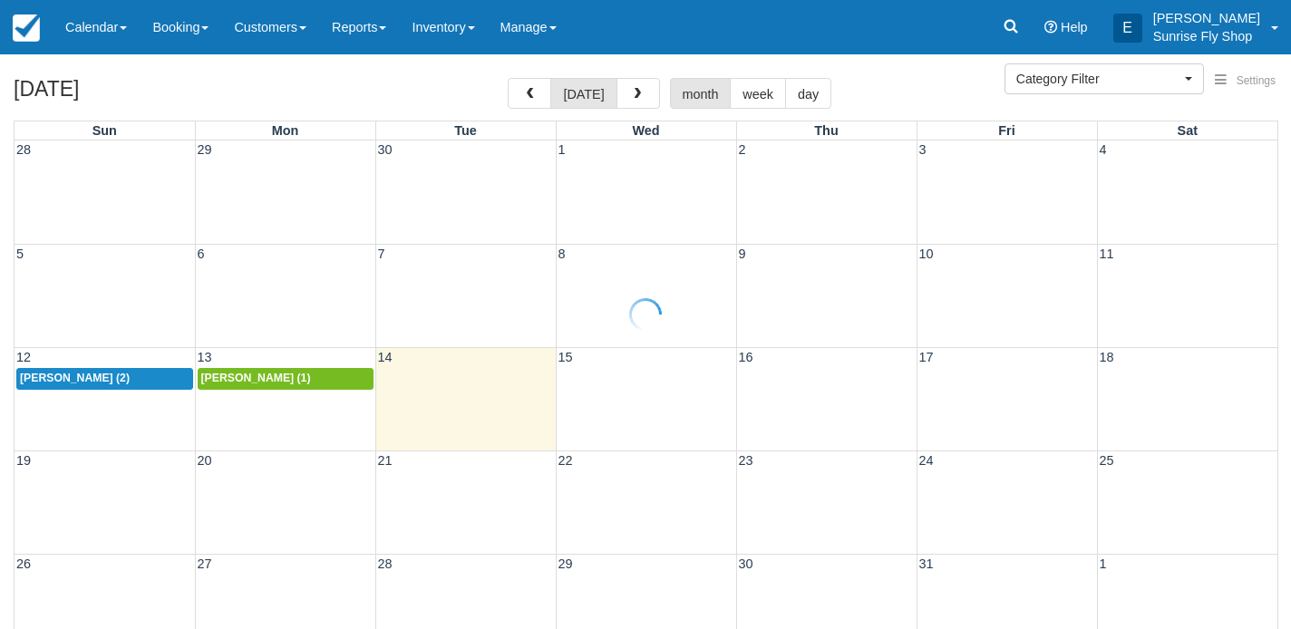
select select
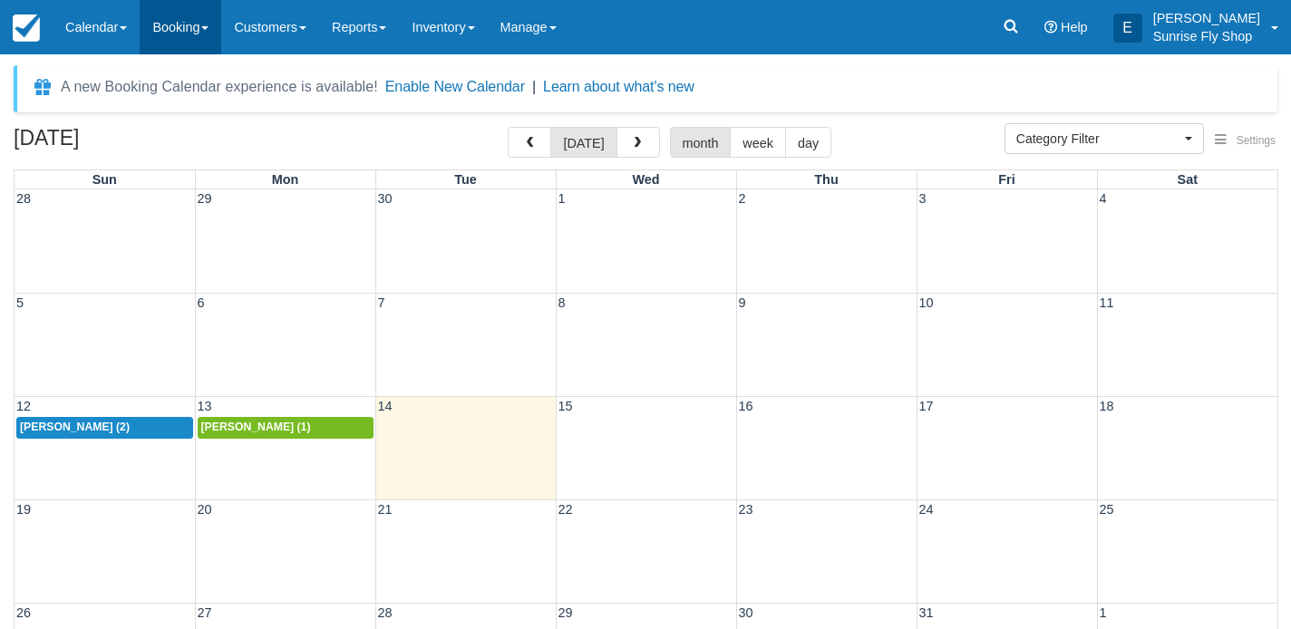
click at [189, 24] on link "Booking" at bounding box center [181, 27] width 82 height 54
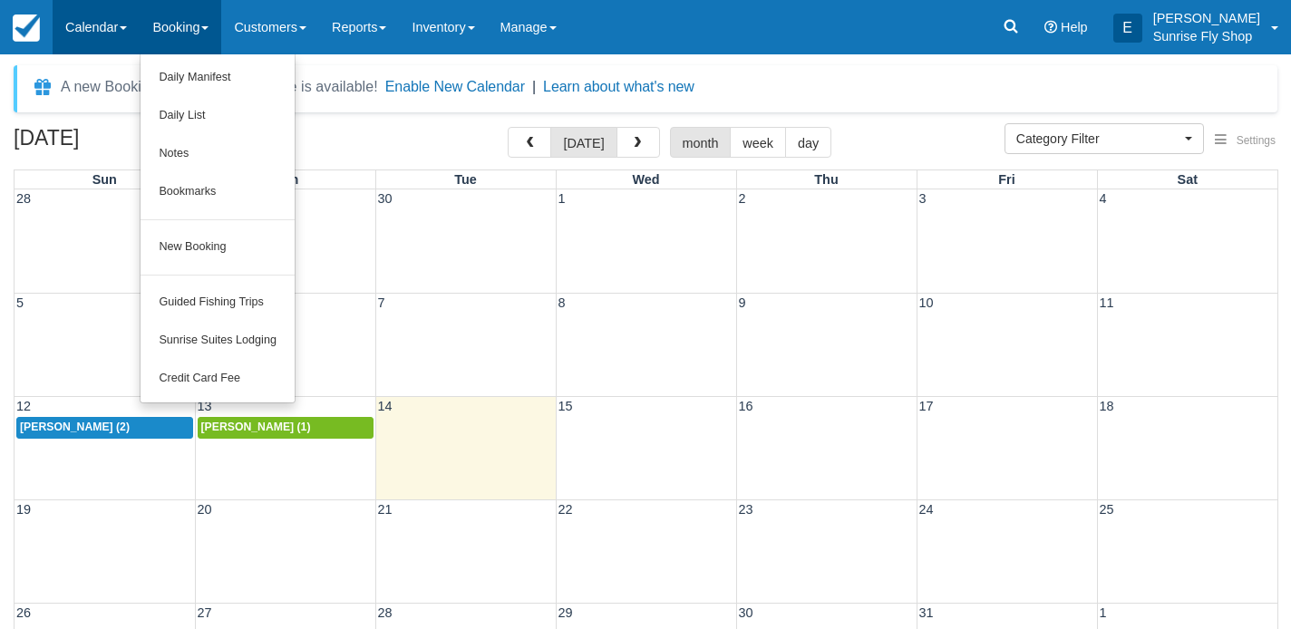
click at [89, 26] on link "Calendar" at bounding box center [96, 27] width 87 height 54
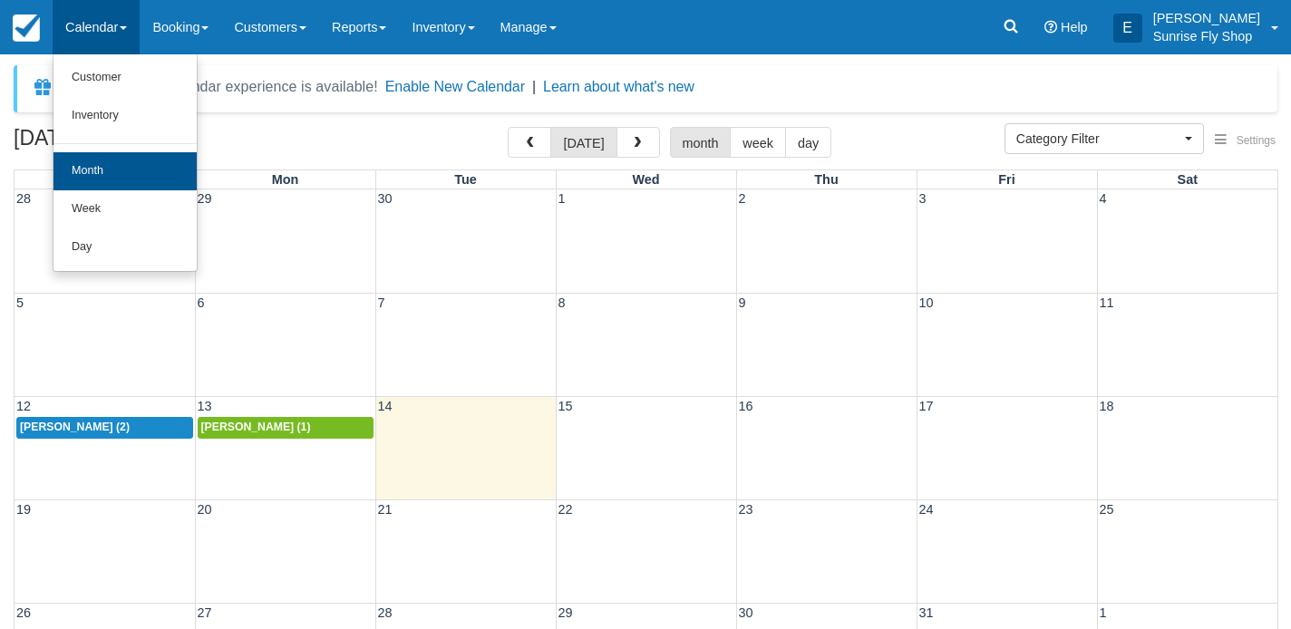
click at [90, 166] on link "Month" at bounding box center [124, 171] width 143 height 38
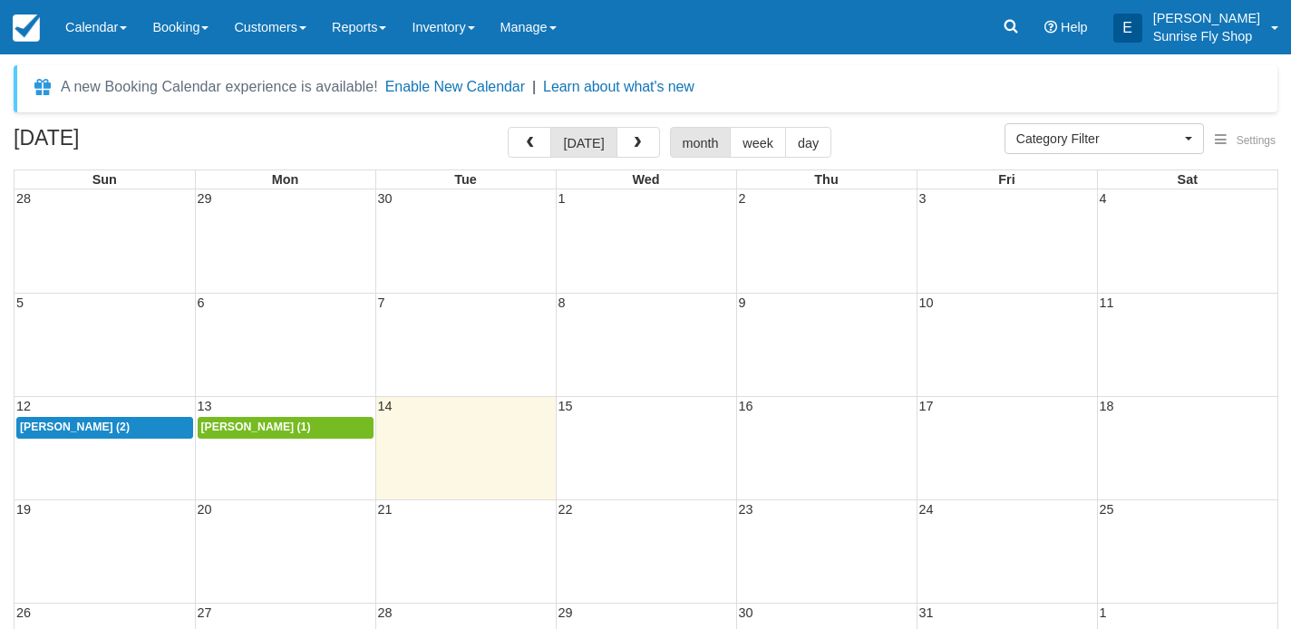
select select
click at [633, 143] on span "button" at bounding box center [637, 143] width 13 height 13
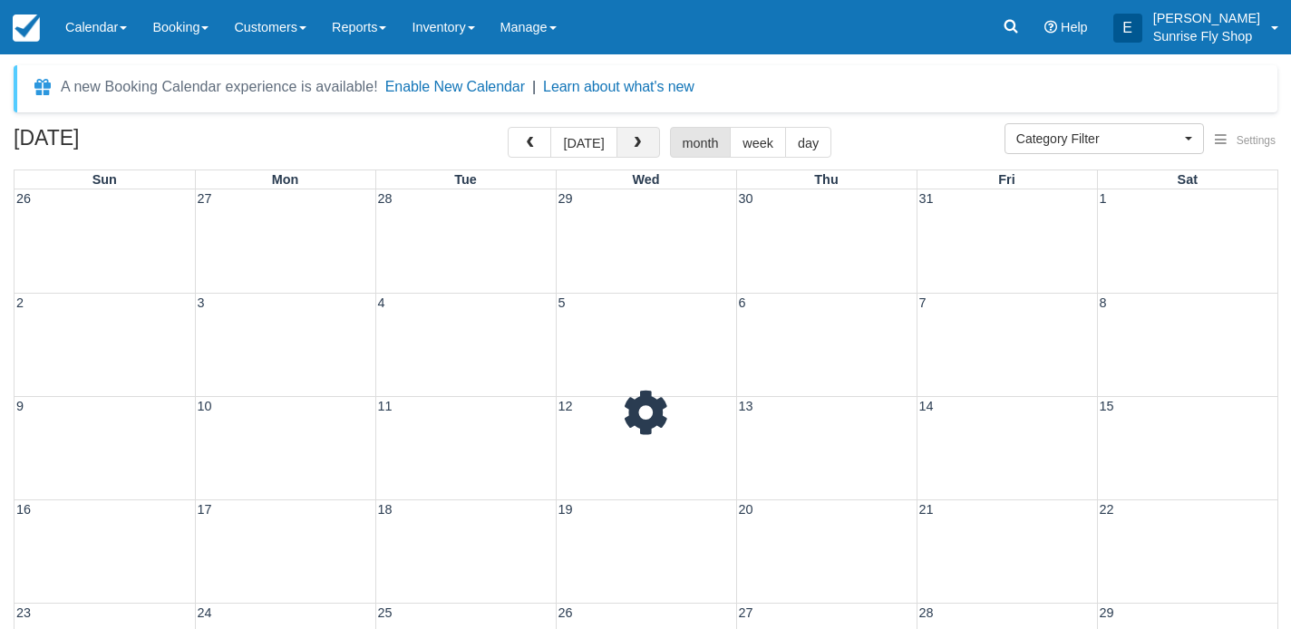
click at [633, 143] on span "button" at bounding box center [637, 143] width 13 height 13
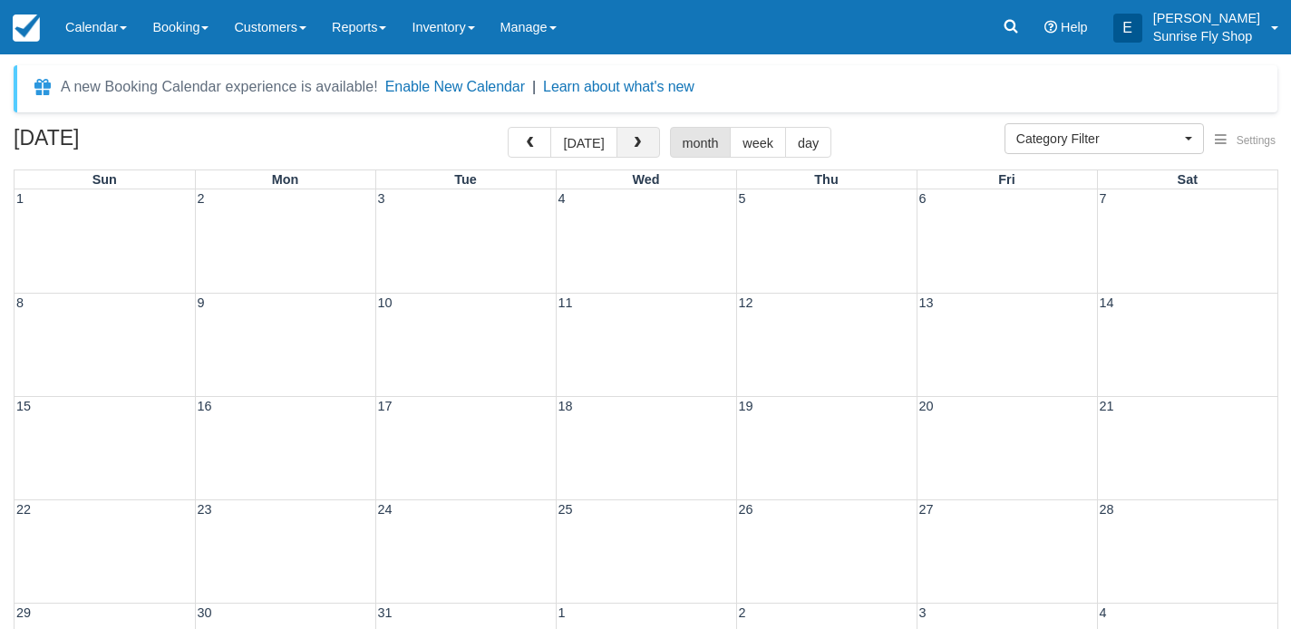
click at [633, 143] on span "button" at bounding box center [637, 143] width 13 height 13
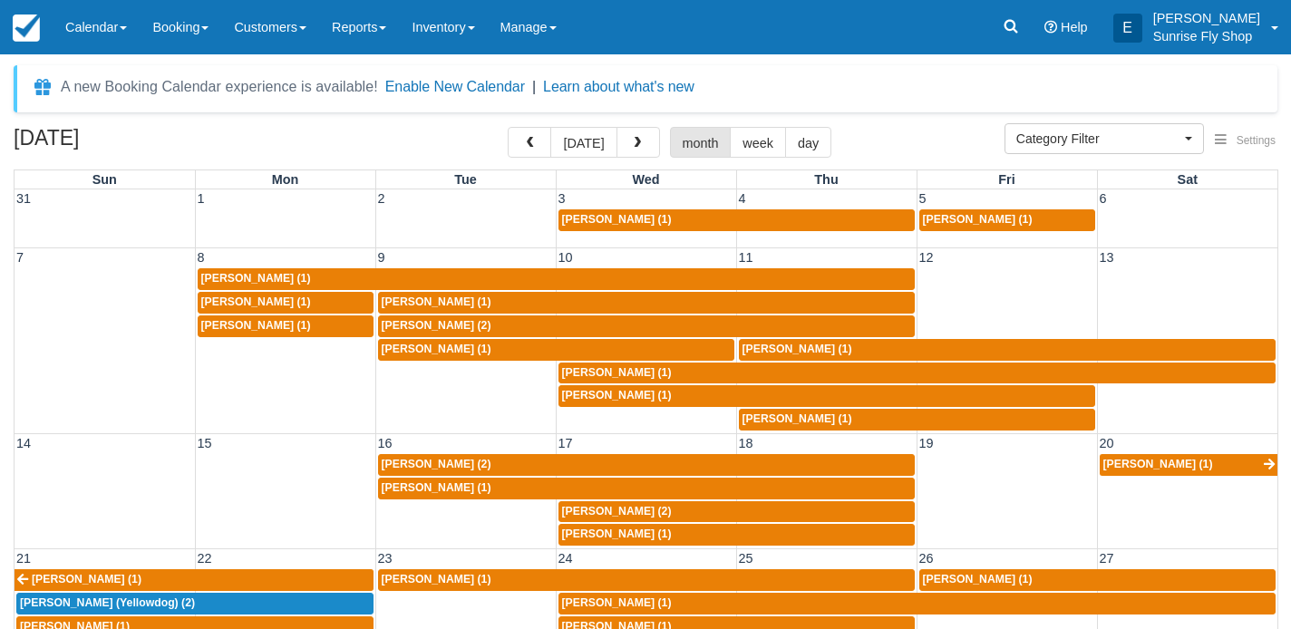
click at [428, 458] on span "[PERSON_NAME] (2)" at bounding box center [437, 464] width 110 height 13
click at [1025, 145] on span "Category Filter" at bounding box center [1098, 139] width 164 height 18
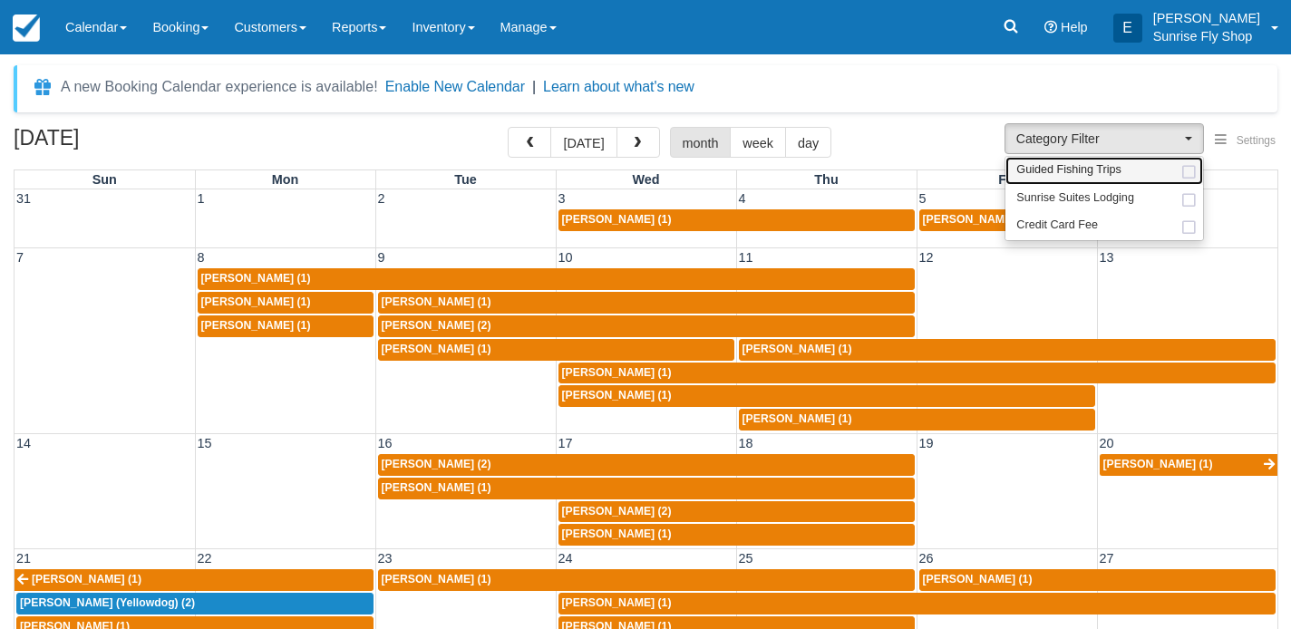
click at [1029, 174] on span "Guided Fishing Trips" at bounding box center [1068, 170] width 105 height 16
select select "2"
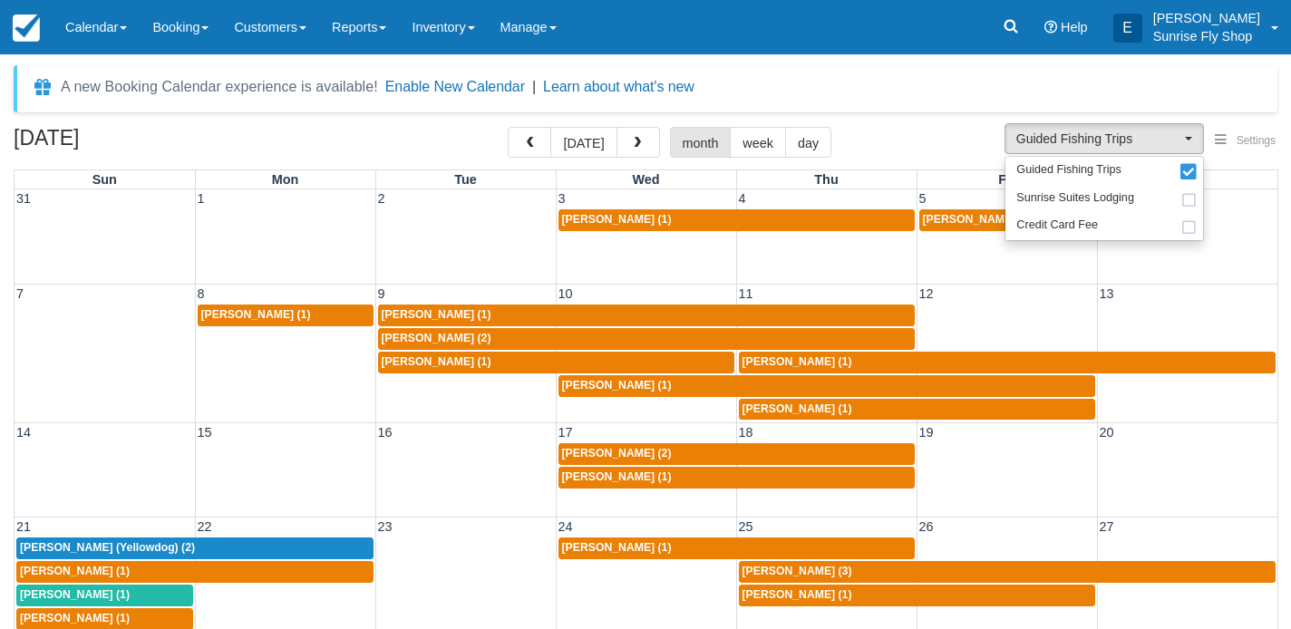
click at [579, 447] on span "Maury Balcom (2)" at bounding box center [617, 453] width 110 height 13
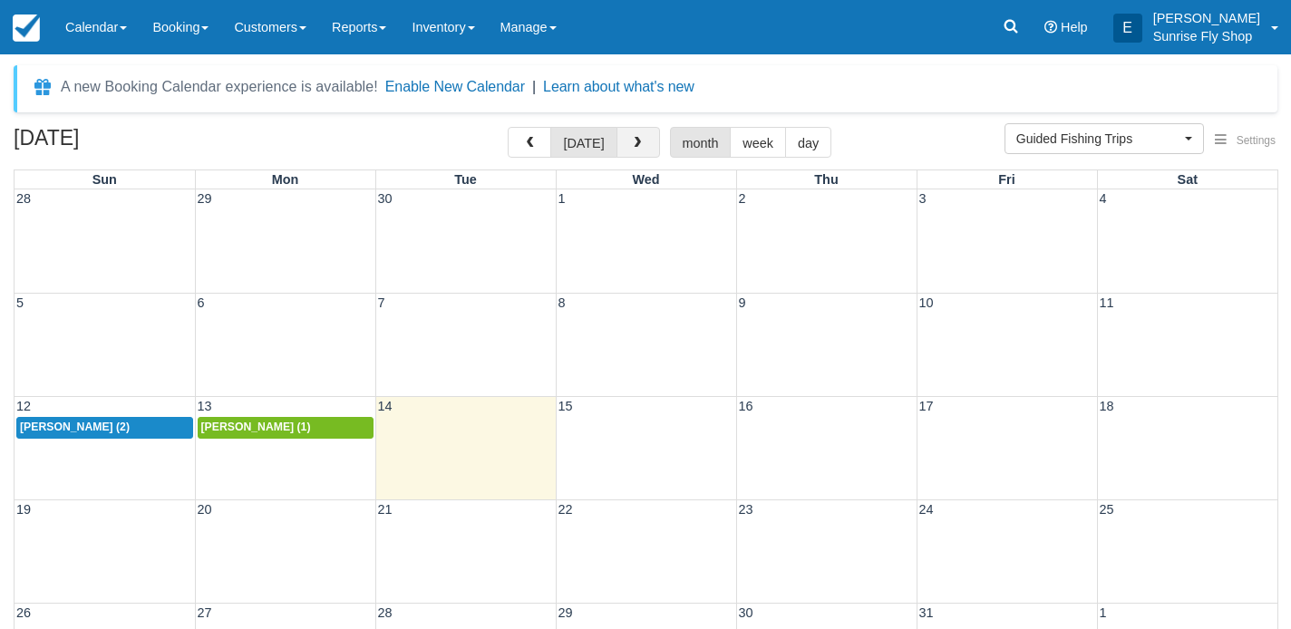
click at [632, 142] on span "button" at bounding box center [637, 143] width 13 height 13
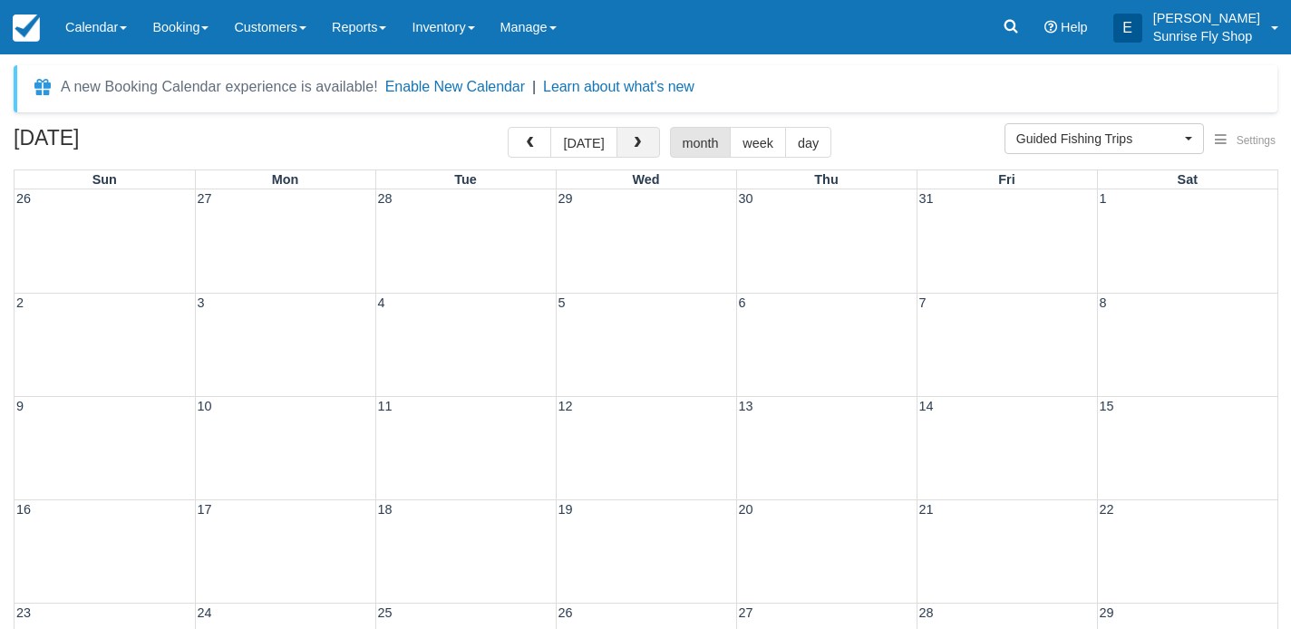
click at [632, 142] on span "button" at bounding box center [637, 143] width 13 height 13
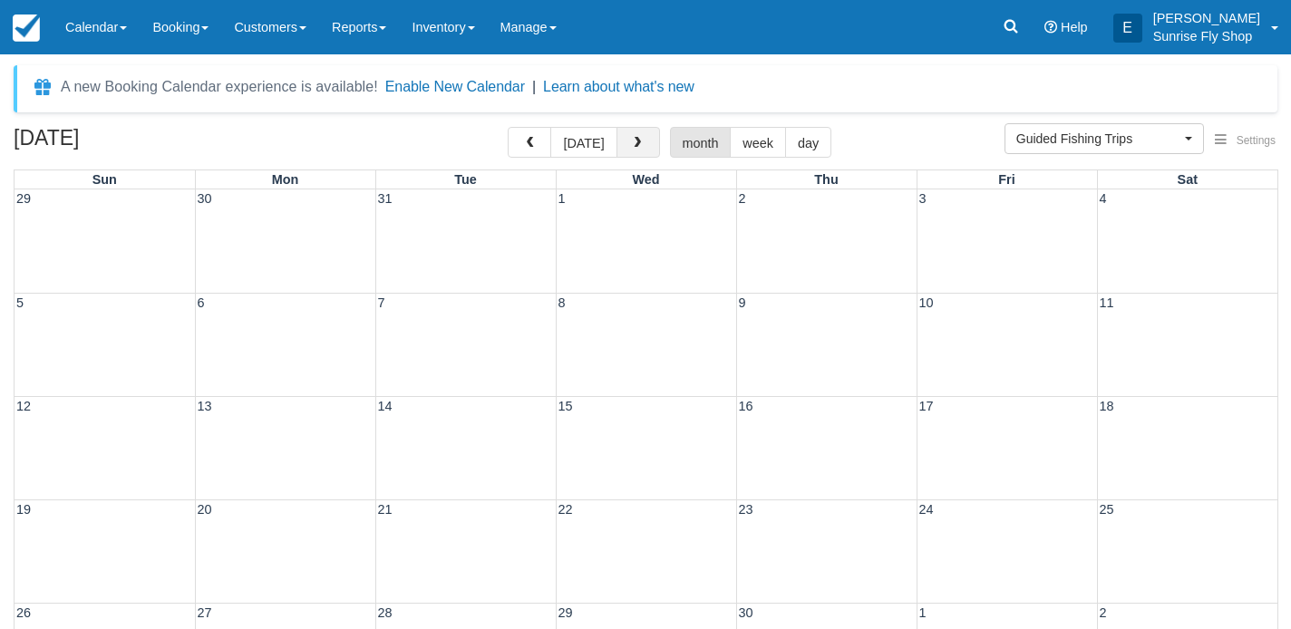
click at [632, 142] on span "button" at bounding box center [637, 143] width 13 height 13
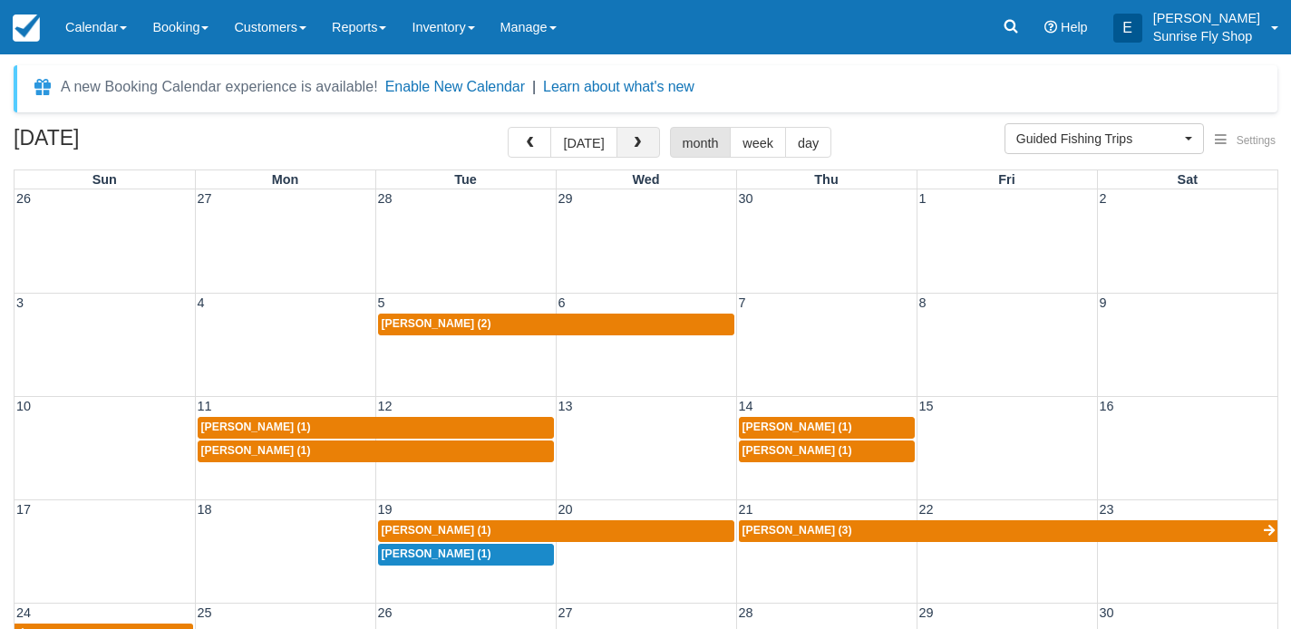
click at [632, 142] on span "button" at bounding box center [637, 143] width 13 height 13
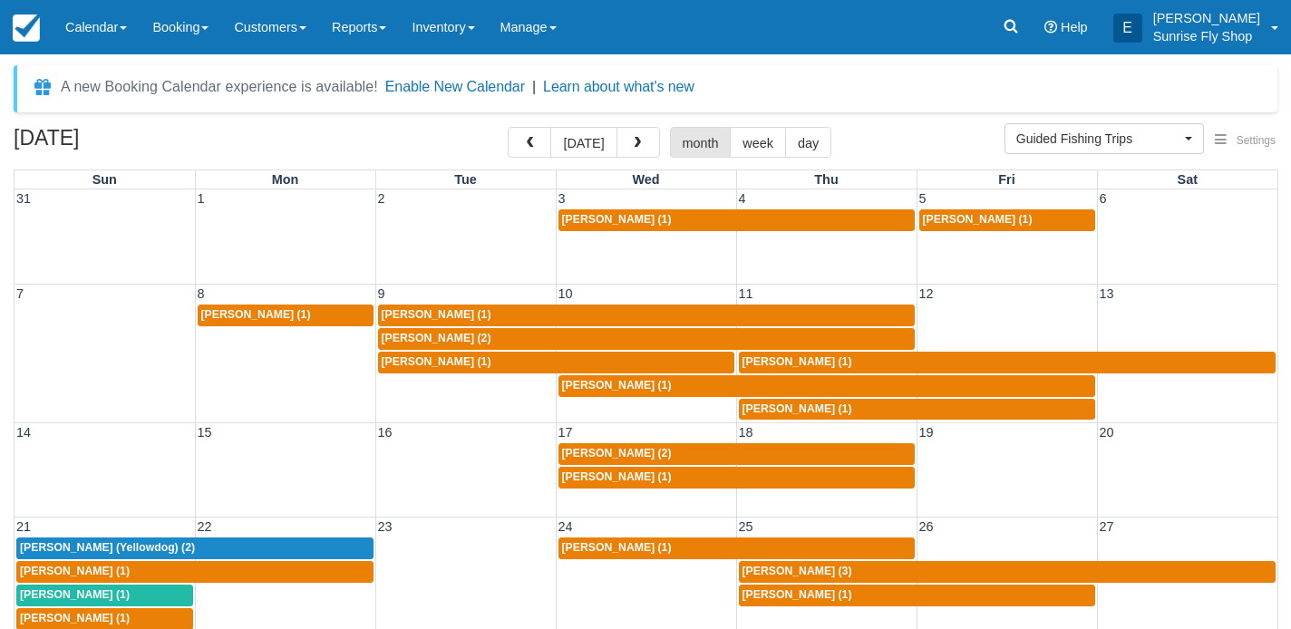
click at [580, 475] on span "[PERSON_NAME] (1)" at bounding box center [617, 477] width 110 height 13
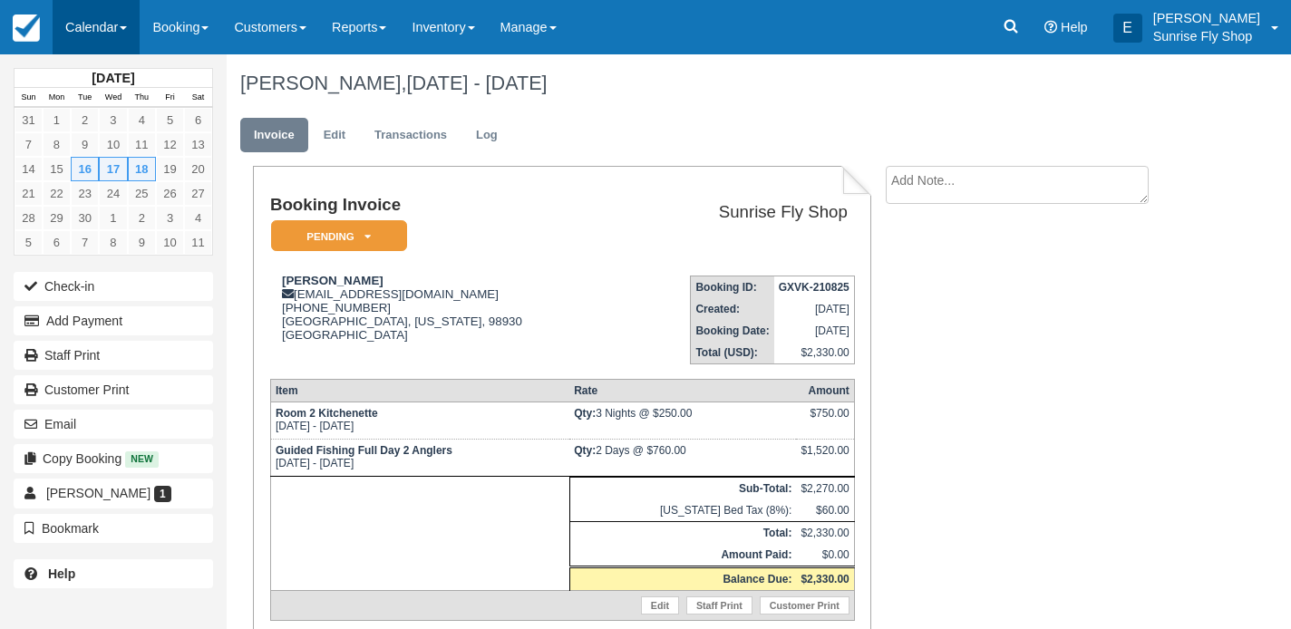
click at [102, 30] on link "Calendar" at bounding box center [96, 27] width 87 height 54
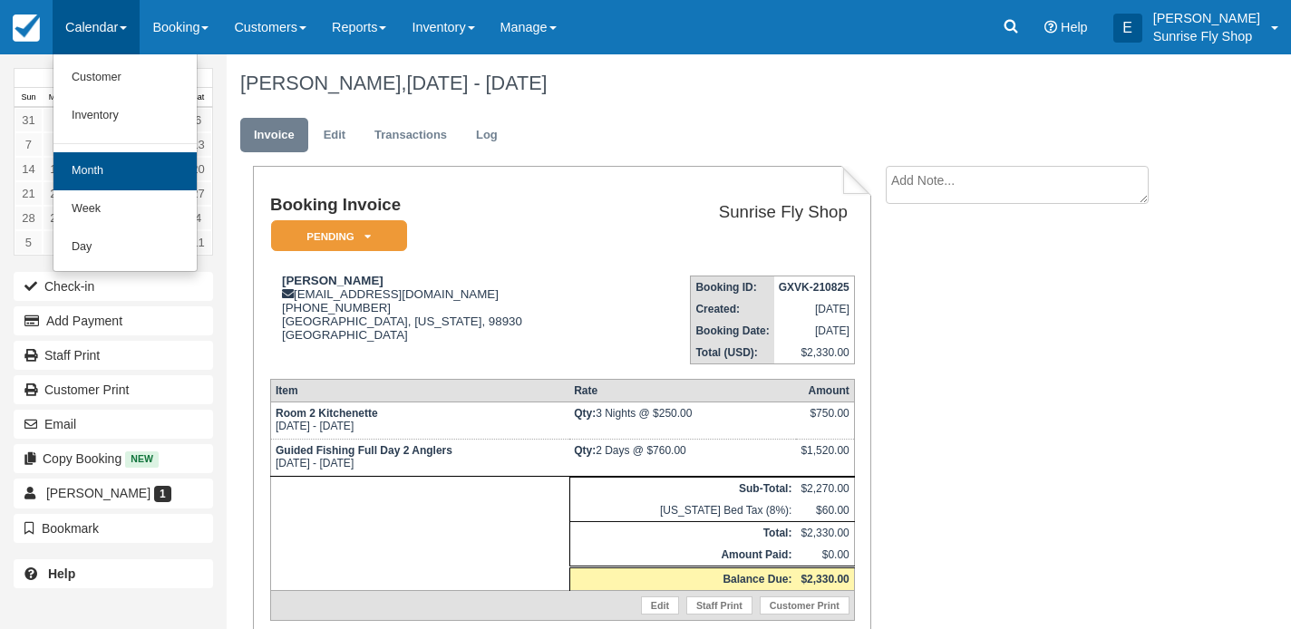
click at [107, 165] on link "Month" at bounding box center [124, 171] width 143 height 38
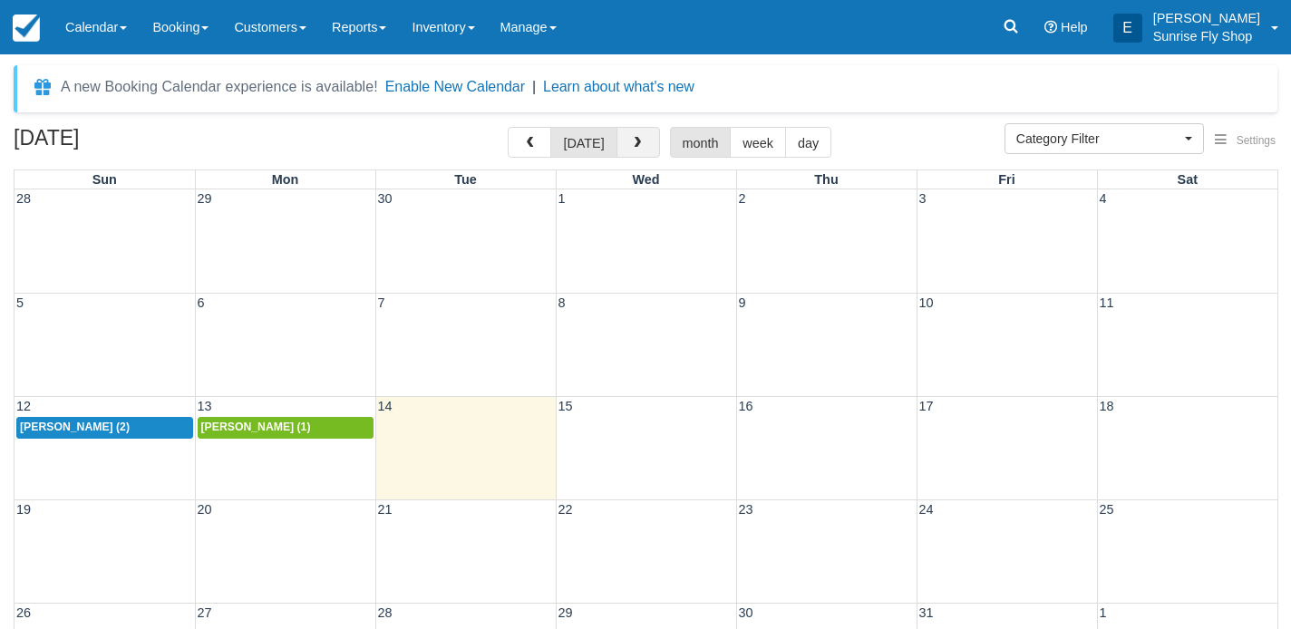
click at [627, 154] on button "button" at bounding box center [639, 142] width 44 height 31
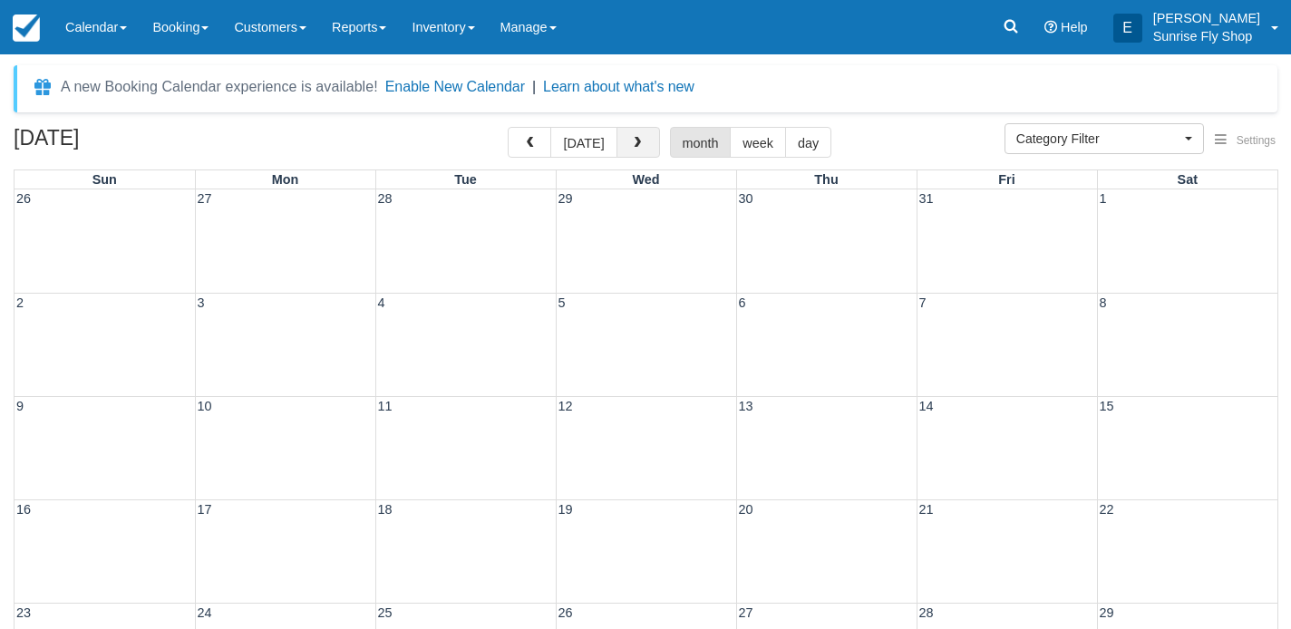
click at [627, 154] on button "button" at bounding box center [639, 142] width 44 height 31
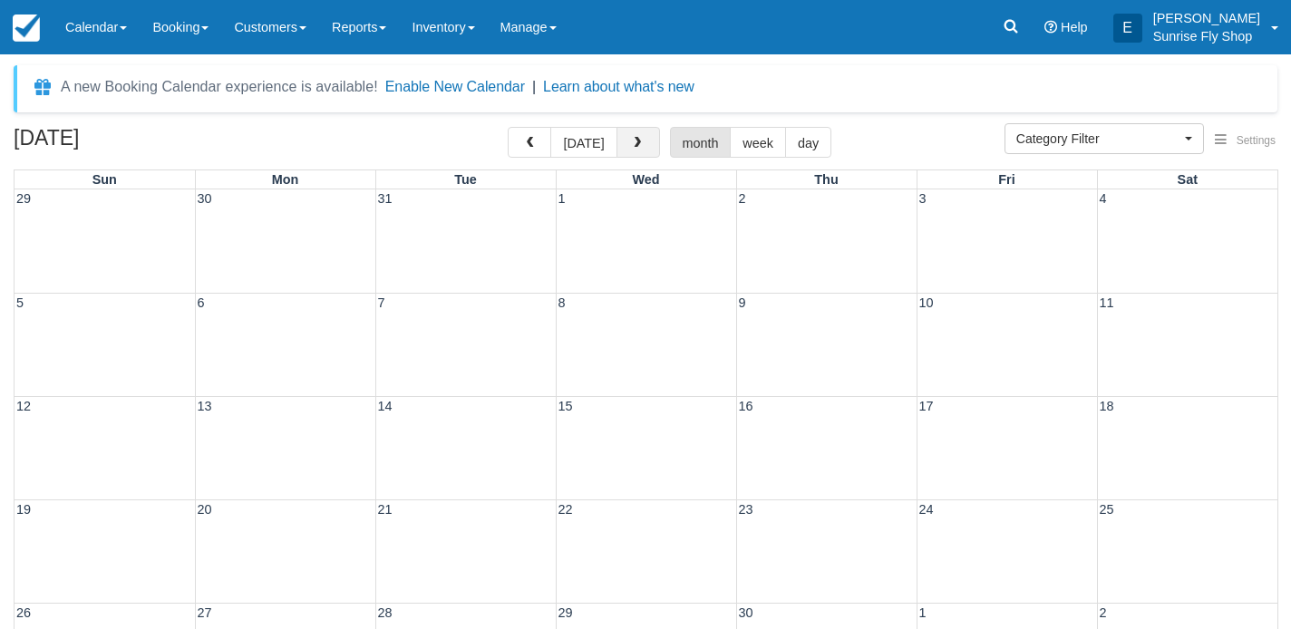
click at [627, 154] on button "button" at bounding box center [639, 142] width 44 height 31
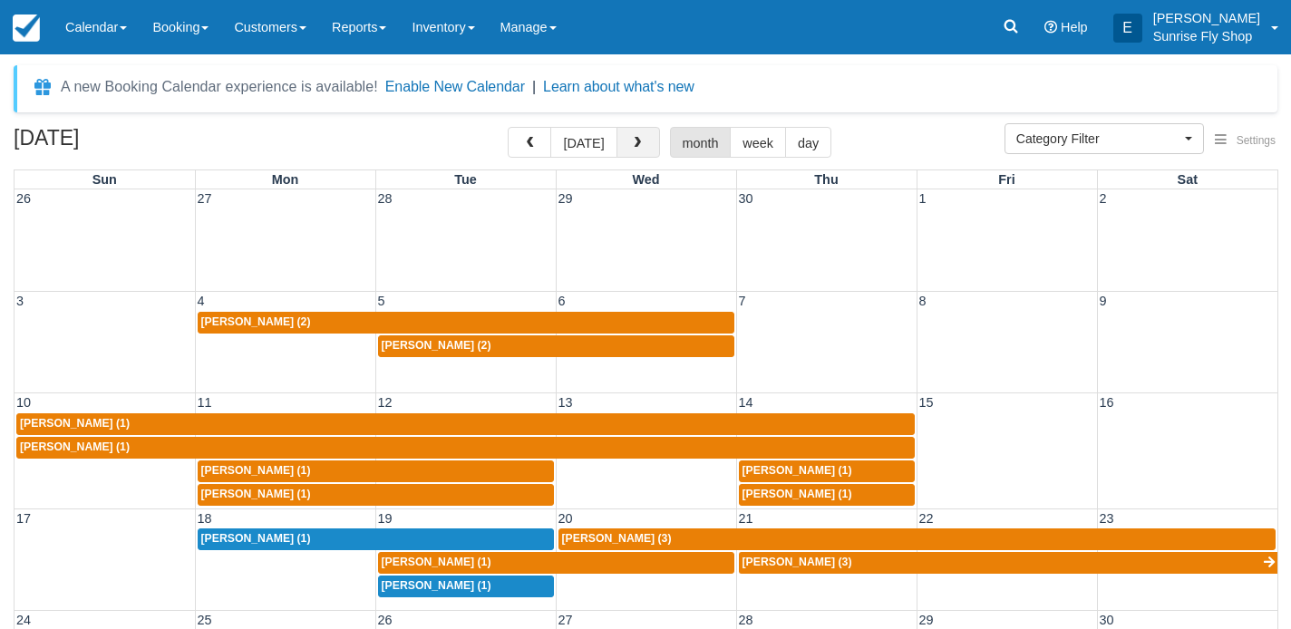
click at [627, 154] on button "button" at bounding box center [639, 142] width 44 height 31
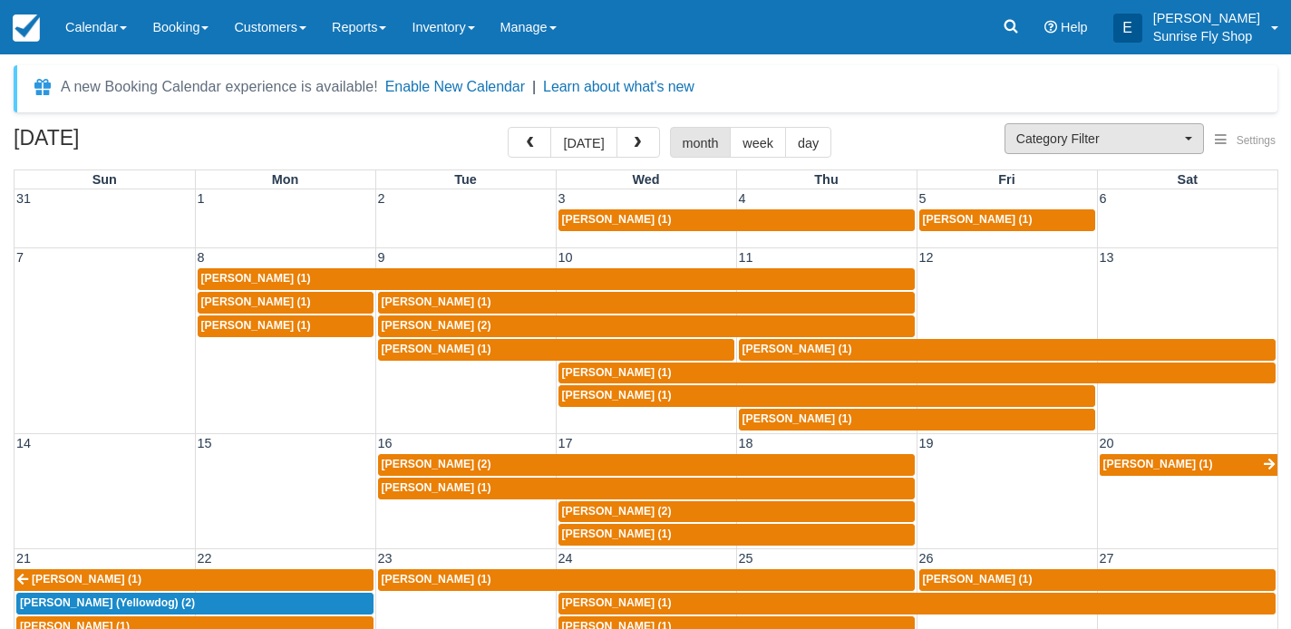
click at [1066, 143] on span "Category Filter" at bounding box center [1098, 139] width 164 height 18
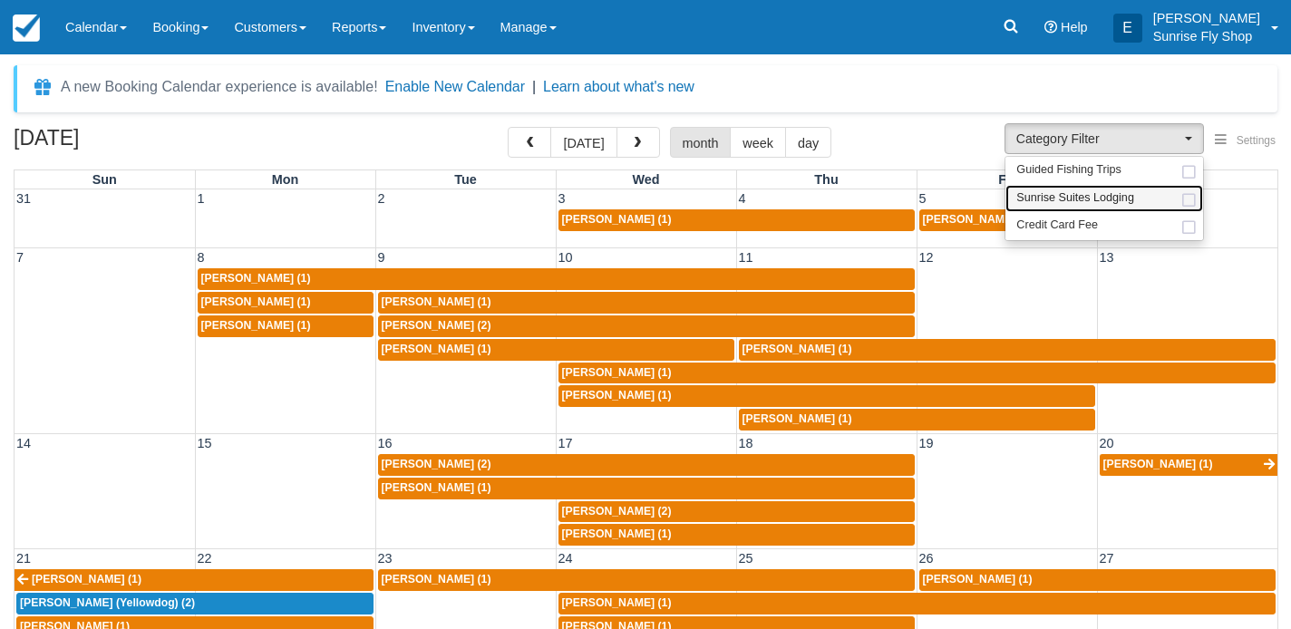
click at [1065, 195] on span "Sunrise Suites Lodging" at bounding box center [1075, 198] width 118 height 16
select select "1"
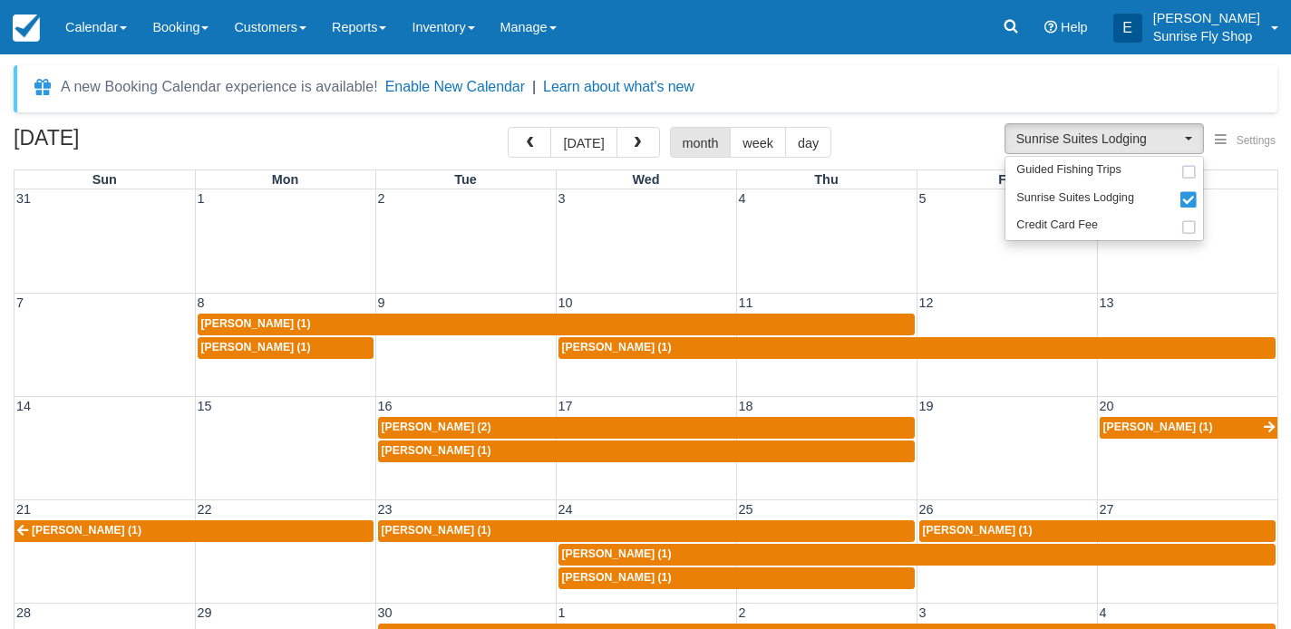
click at [429, 423] on span "[PERSON_NAME] (2)" at bounding box center [437, 427] width 110 height 13
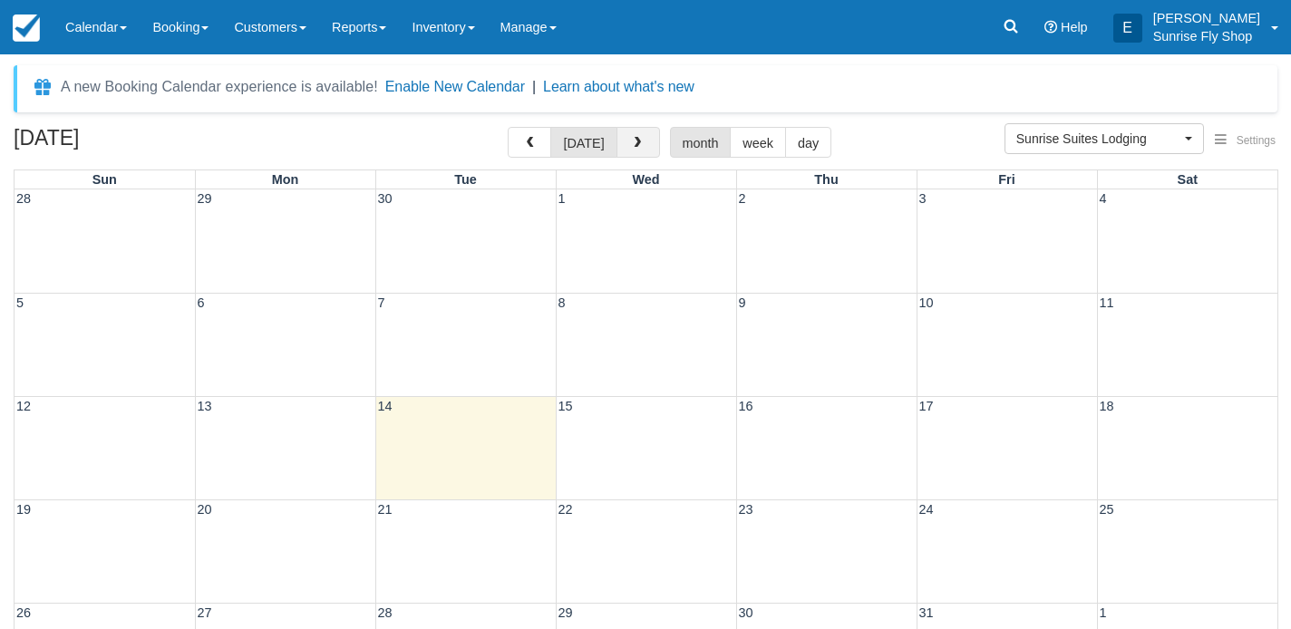
click at [646, 140] on button "button" at bounding box center [639, 142] width 44 height 31
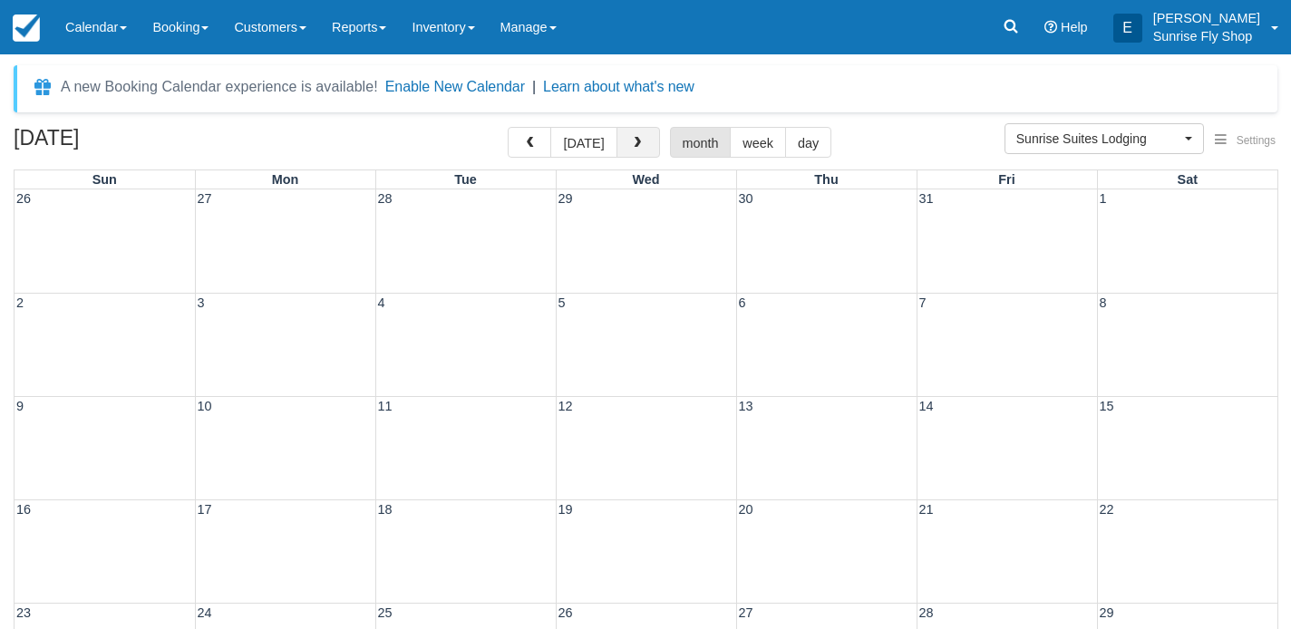
click at [646, 140] on button "button" at bounding box center [639, 142] width 44 height 31
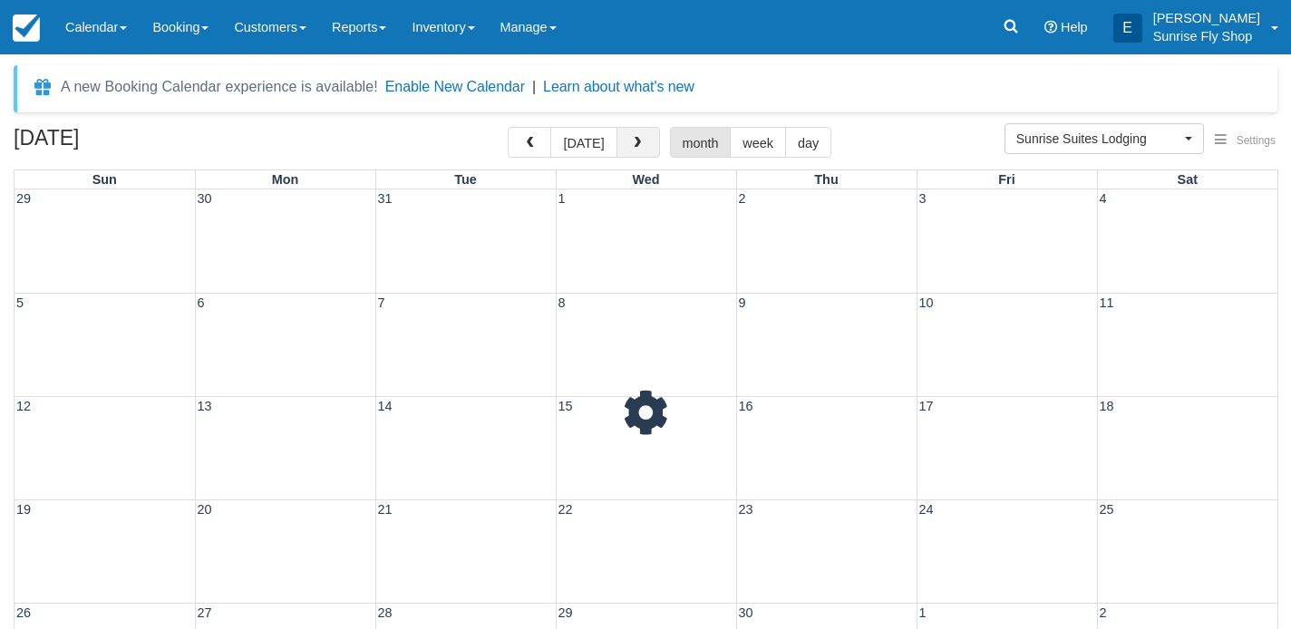
click at [646, 140] on button "button" at bounding box center [639, 142] width 44 height 31
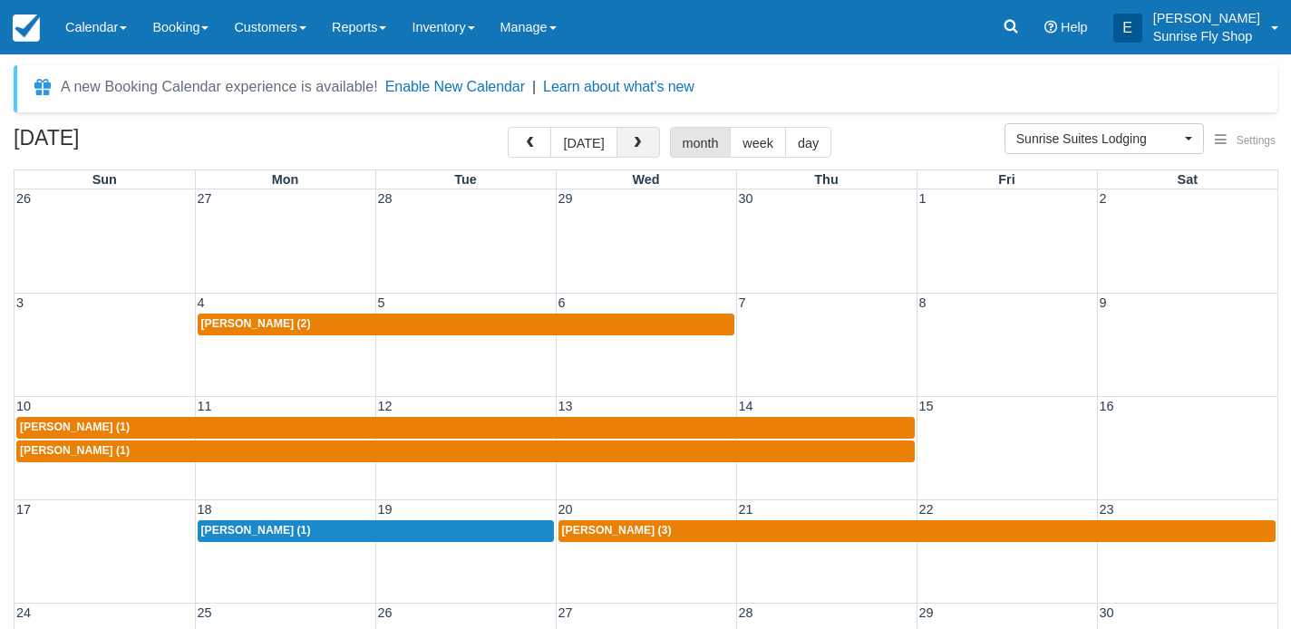
click at [646, 140] on button "button" at bounding box center [639, 142] width 44 height 31
